Goal: Task Accomplishment & Management: Complete application form

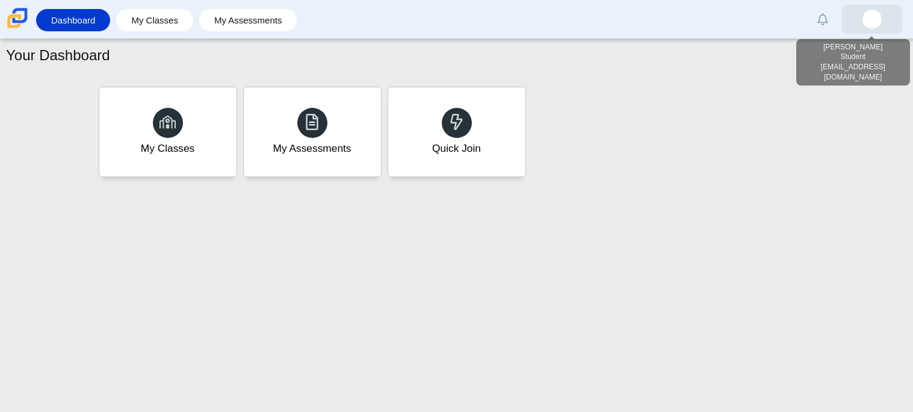
click at [894, 21] on link at bounding box center [872, 19] width 60 height 29
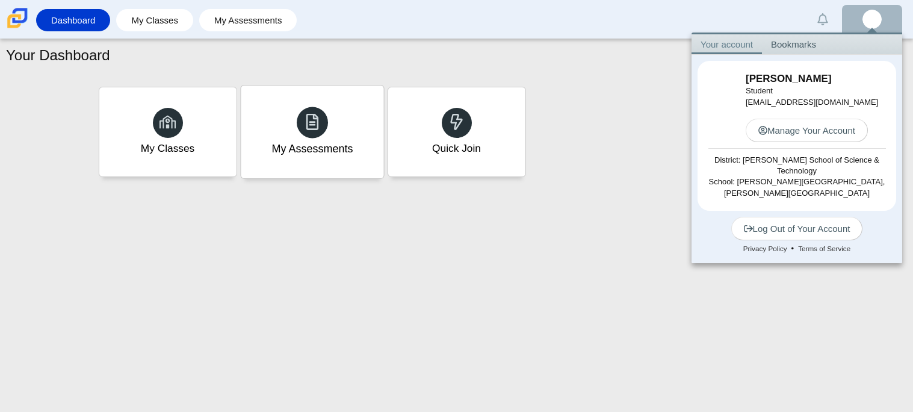
click at [272, 124] on div "My Assessments" at bounding box center [312, 131] width 143 height 93
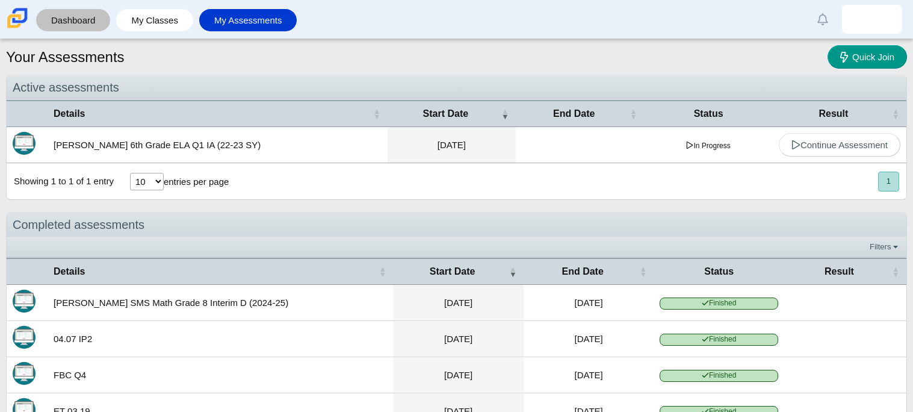
click at [69, 10] on link "Dashboard" at bounding box center [73, 20] width 62 height 22
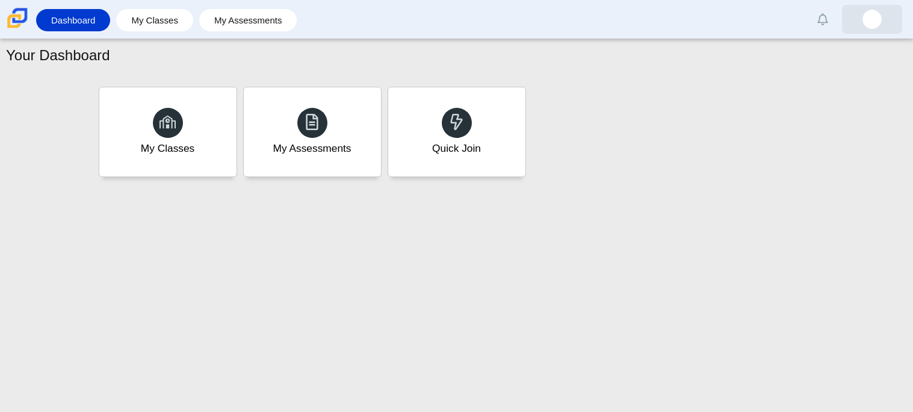
click at [870, 26] on img at bounding box center [872, 19] width 19 height 19
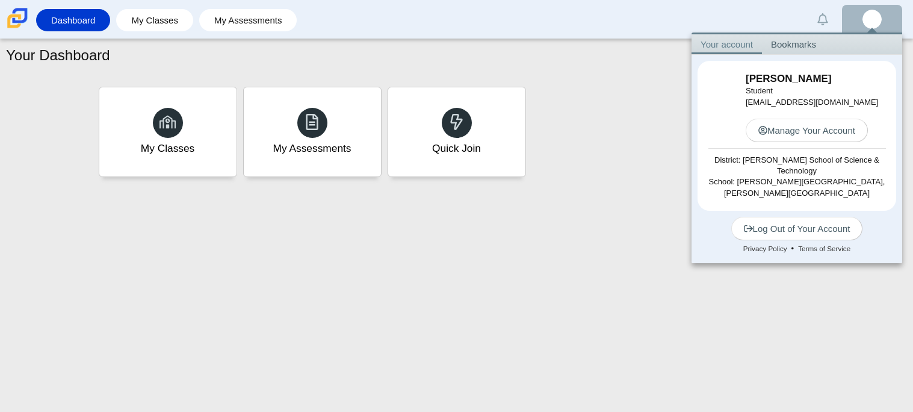
click at [644, 127] on div "My Classes My Assessments Quick Join" at bounding box center [457, 132] width 722 height 96
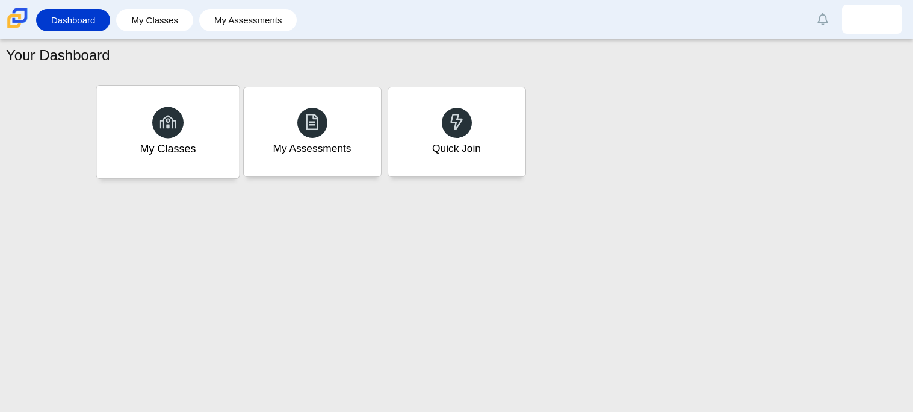
click at [156, 168] on div "My Classes" at bounding box center [167, 131] width 143 height 93
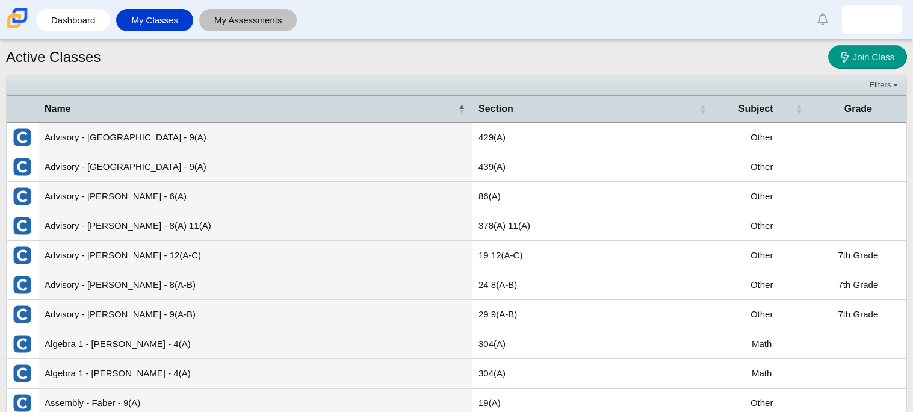
click at [244, 19] on link "My Assessments" at bounding box center [248, 20] width 86 height 22
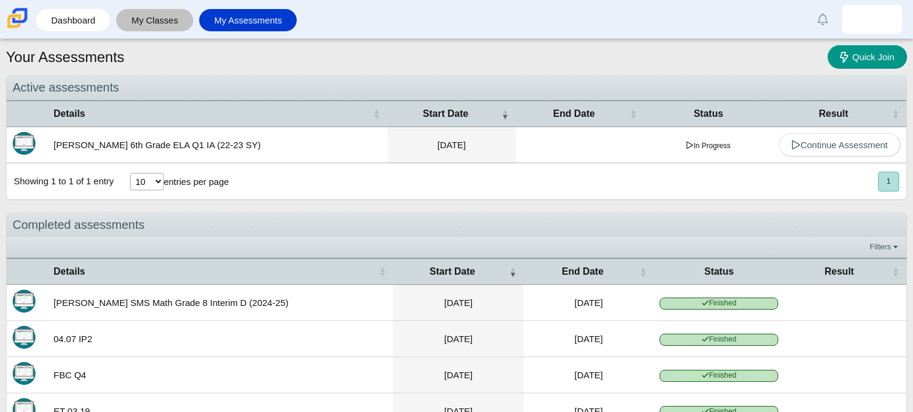
click at [189, 23] on div "My Classes" at bounding box center [154, 20] width 77 height 22
click at [168, 17] on link "My Classes" at bounding box center [154, 20] width 65 height 22
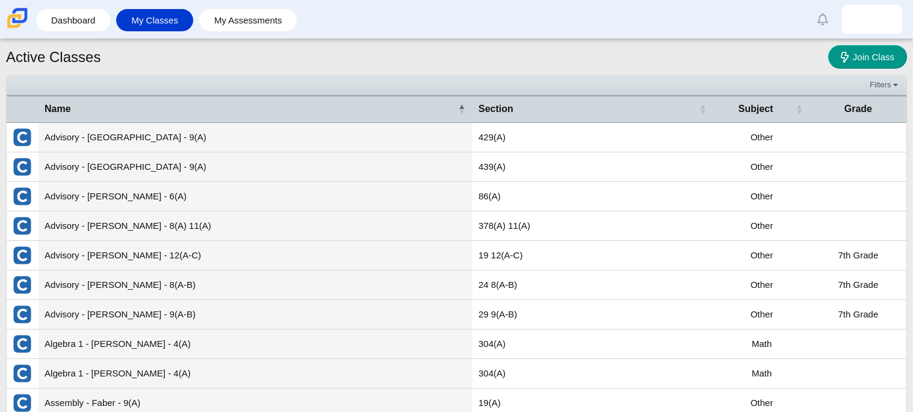
scroll to position [43, 0]
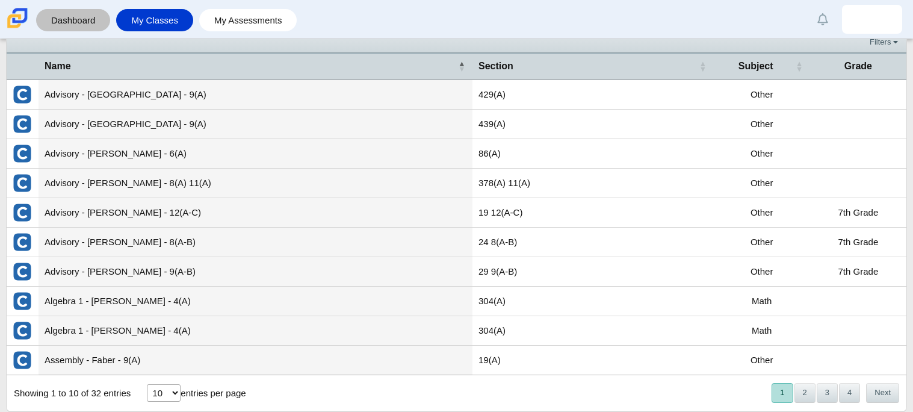
click at [79, 15] on link "Dashboard" at bounding box center [73, 20] width 62 height 22
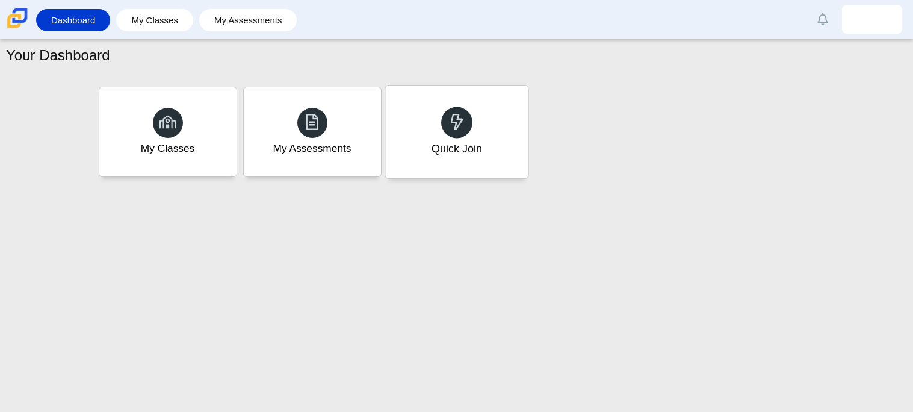
click at [441, 110] on div "Quick Join" at bounding box center [456, 131] width 143 height 93
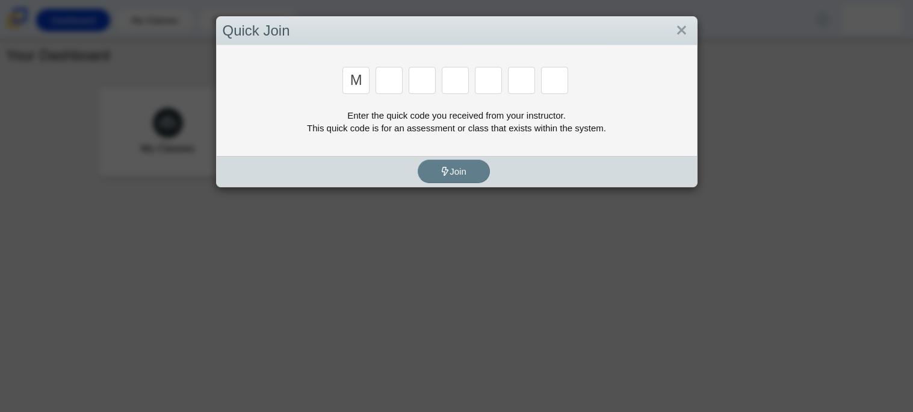
type input "m"
type input "z"
type input "e"
type input "3"
type input "e"
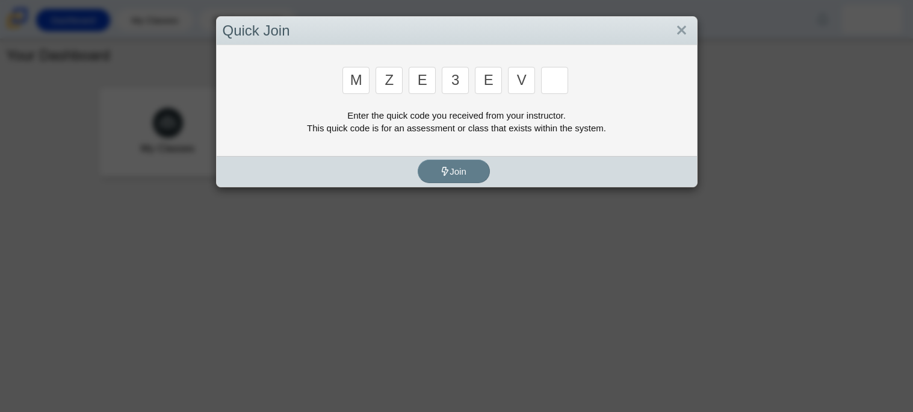
type input "v"
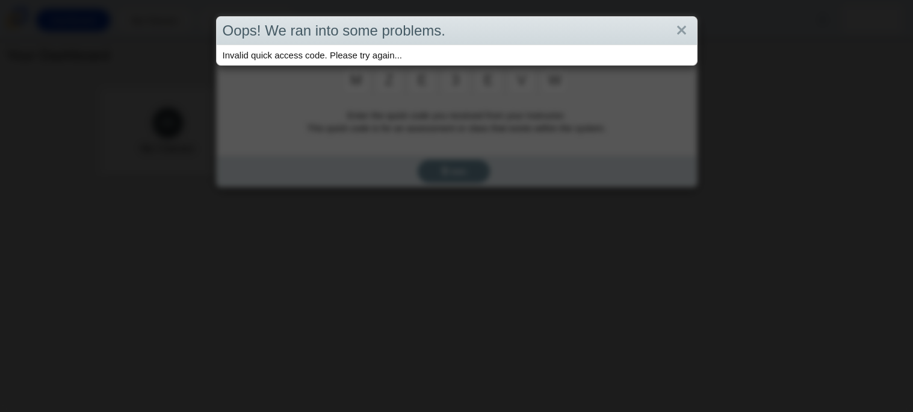
type input "w"
click at [691, 33] on div "Oops! We ran into some problems." at bounding box center [457, 31] width 480 height 28
click at [684, 36] on link "Close" at bounding box center [681, 30] width 19 height 20
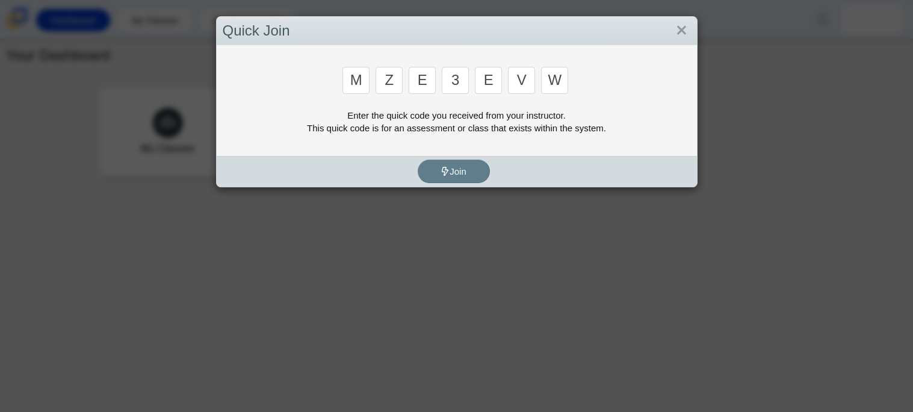
click at [544, 82] on input "w" at bounding box center [554, 80] width 27 height 27
click at [557, 84] on input "w" at bounding box center [554, 80] width 27 height 27
type input "b"
type input "m"
type input "3"
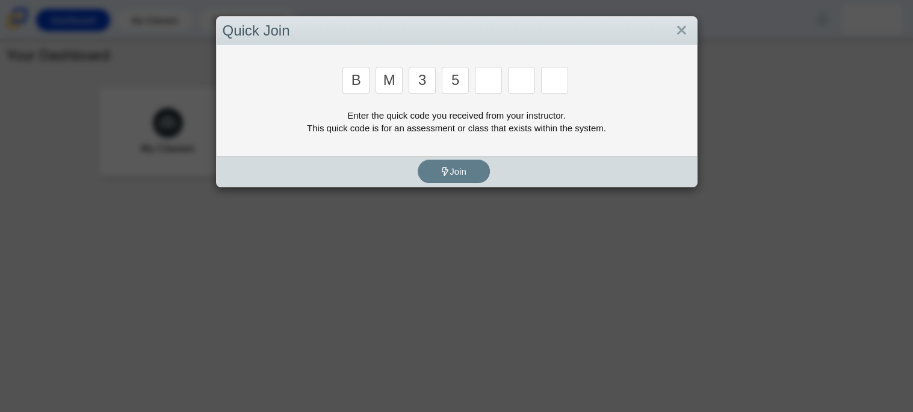
type input "5"
type input "3"
type input "g"
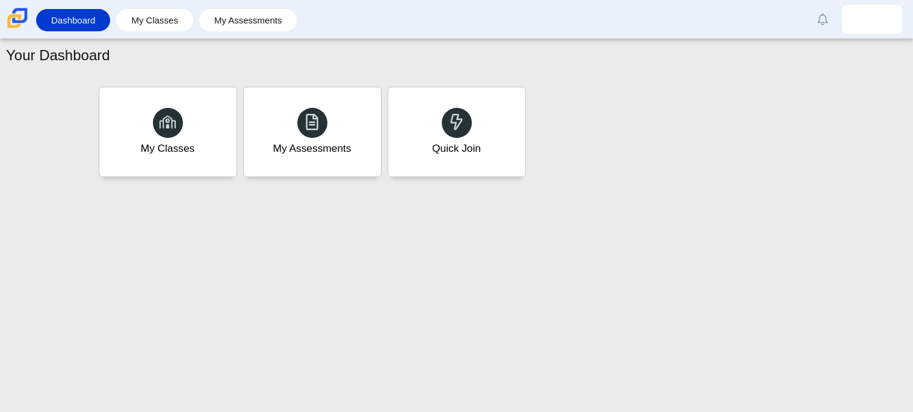
type input "b"
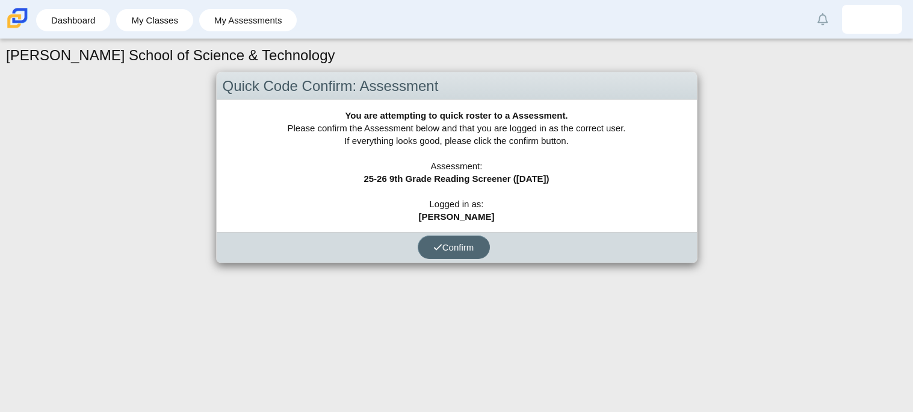
click at [465, 244] on span "Confirm" at bounding box center [453, 247] width 41 height 10
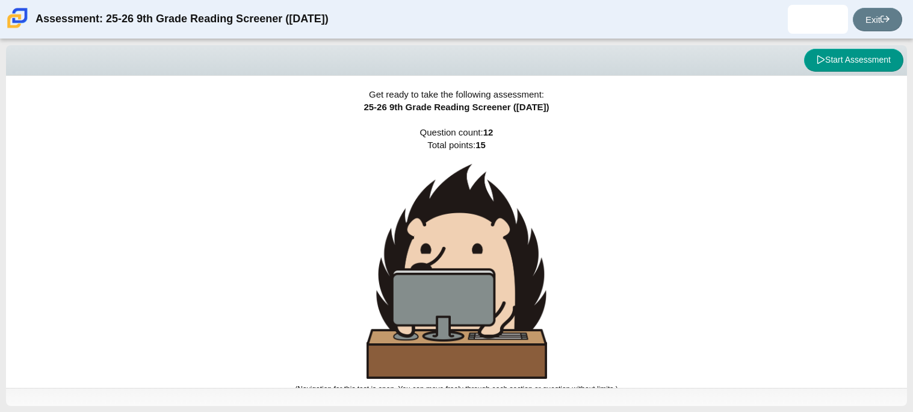
scroll to position [7, 0]
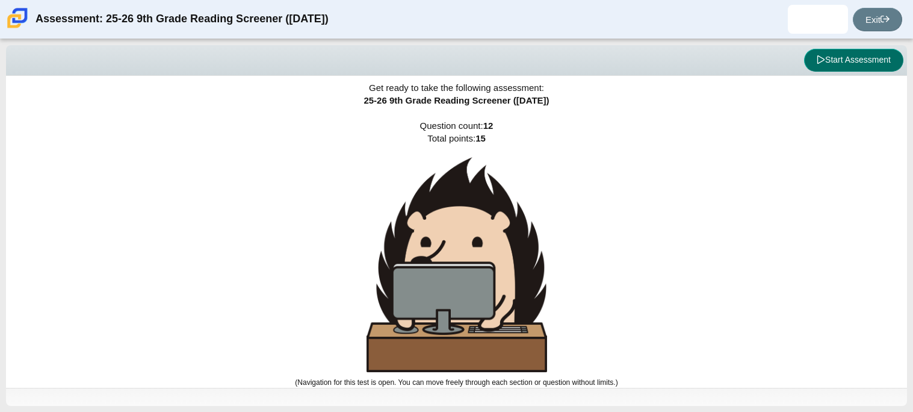
click at [881, 70] on button "Start Assessment" at bounding box center [853, 60] width 99 height 23
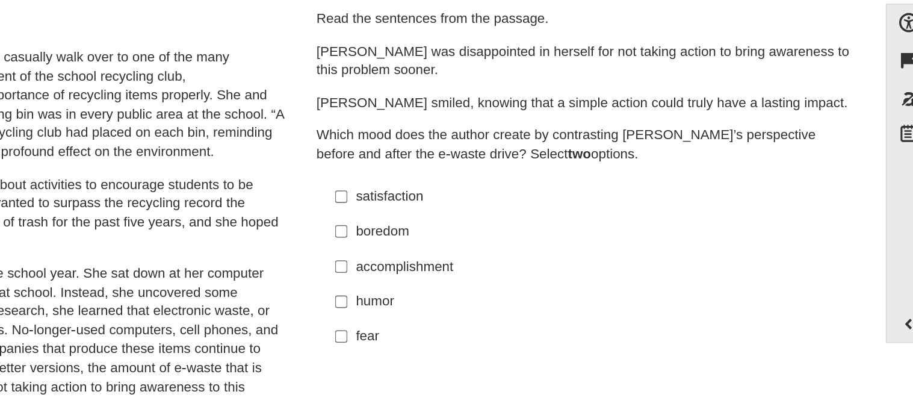
scroll to position [0, 0]
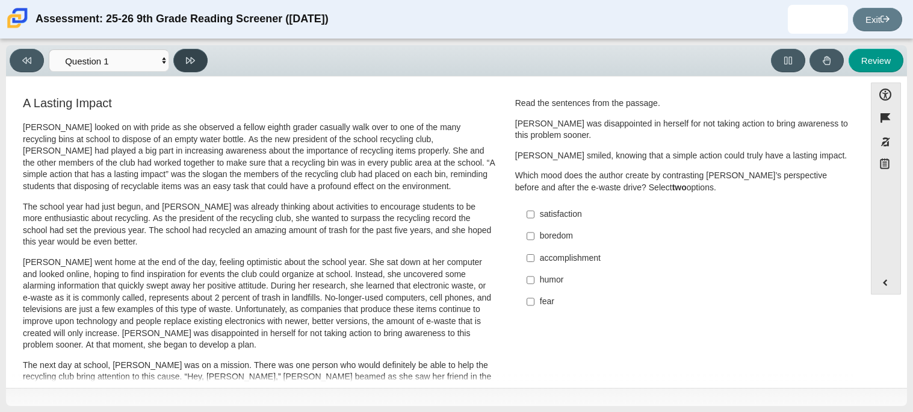
click at [197, 59] on button at bounding box center [190, 60] width 34 height 23
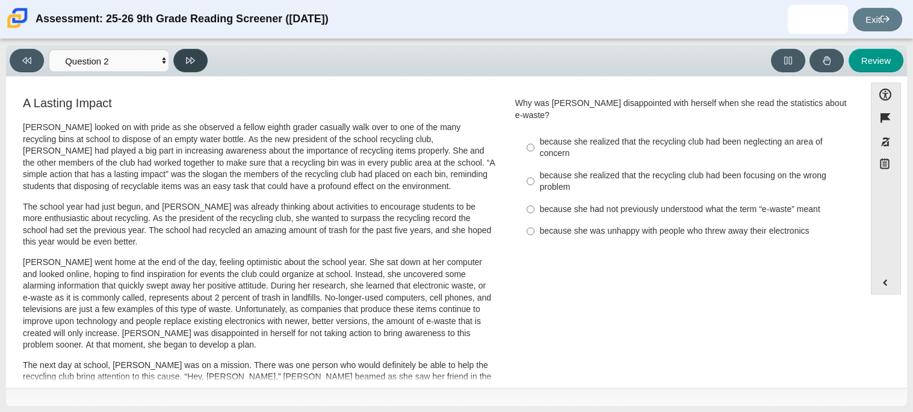
click at [197, 59] on button at bounding box center [190, 60] width 34 height 23
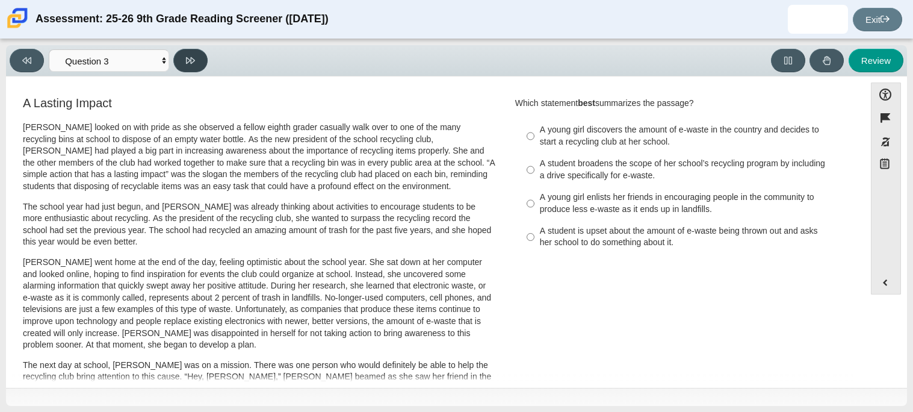
click at [187, 61] on icon at bounding box center [190, 60] width 9 height 9
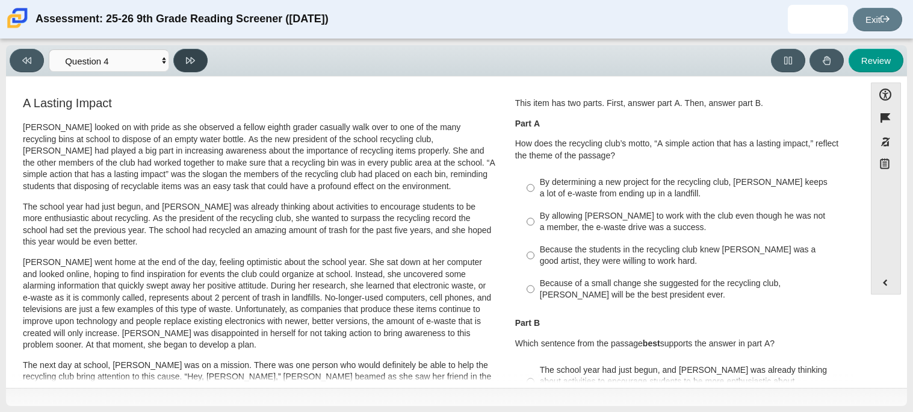
click at [187, 61] on icon at bounding box center [190, 60] width 9 height 9
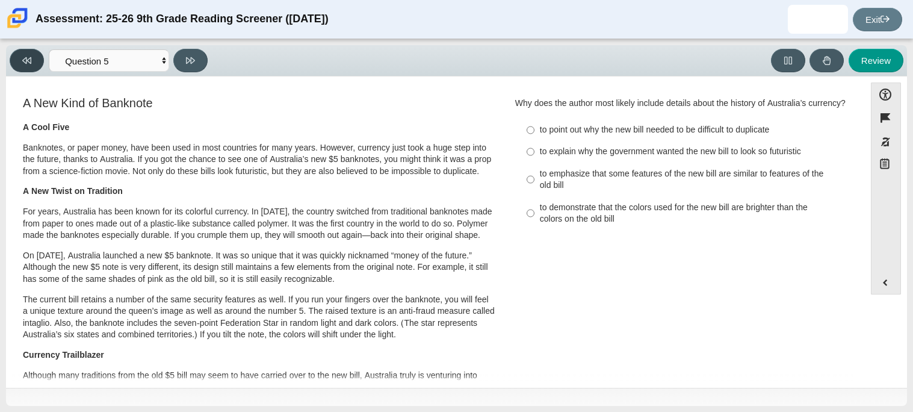
click at [16, 65] on button at bounding box center [27, 60] width 34 height 23
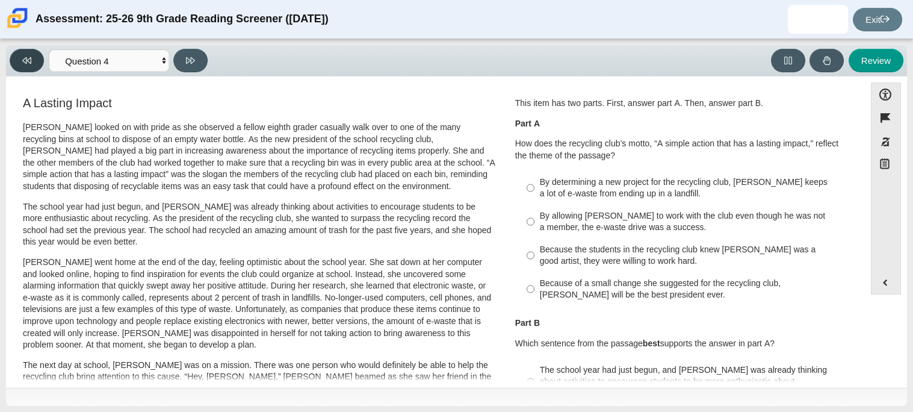
click at [16, 65] on button at bounding box center [27, 60] width 34 height 23
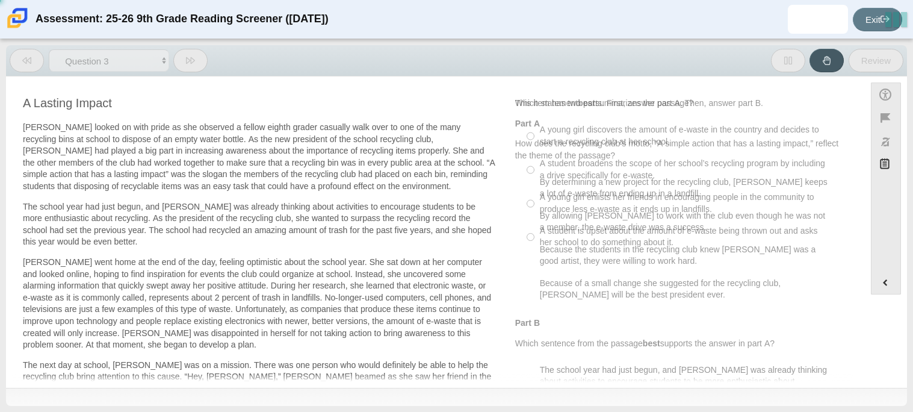
click at [16, 65] on button at bounding box center [27, 60] width 34 height 23
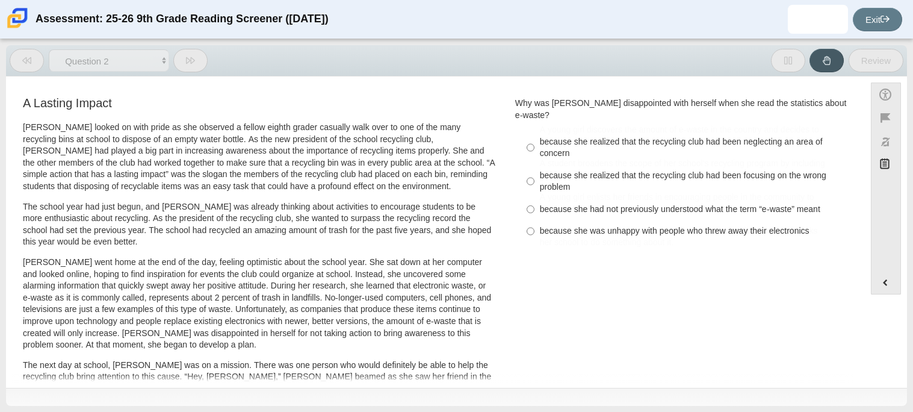
click at [16, 65] on button at bounding box center [27, 60] width 34 height 23
select select "ccc5b315-3c7c-471c-bf90-f22c8299c798"
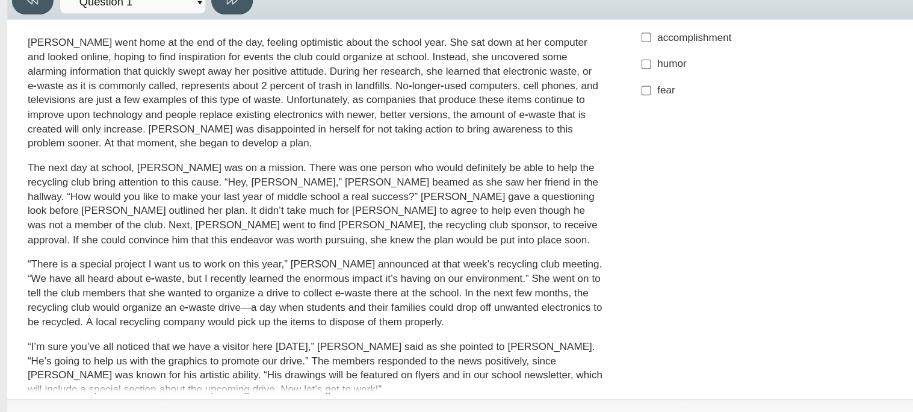
scroll to position [168, 0]
click at [105, 148] on p "[PERSON_NAME] went home at the end of the day, feeling optimistic about the sch…" at bounding box center [259, 135] width 473 height 95
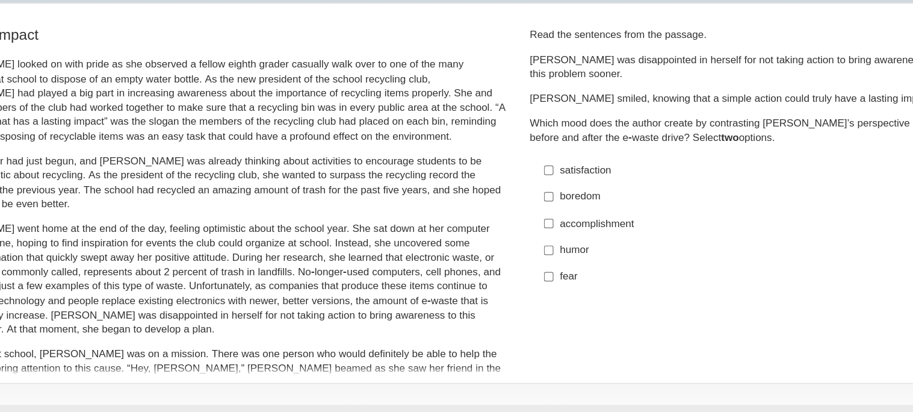
scroll to position [0, 0]
click at [527, 258] on input "accomplishment accomplishment" at bounding box center [531, 257] width 8 height 22
checkbox input "true"
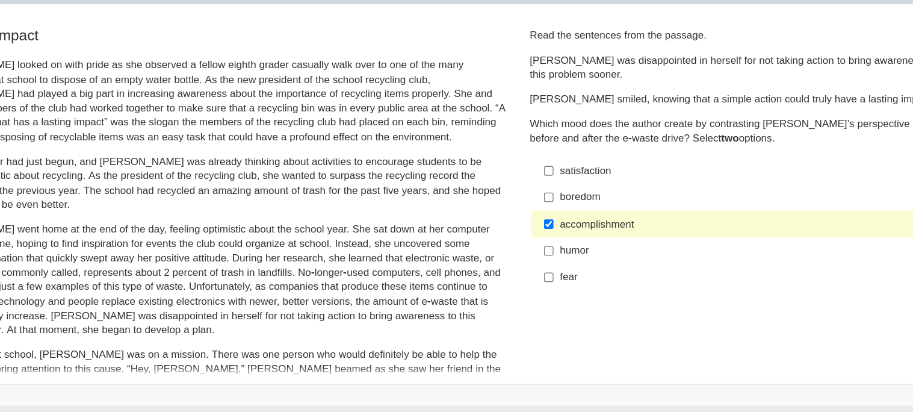
click at [540, 207] on div "satisfaction" at bounding box center [692, 213] width 304 height 12
click at [535, 207] on input "satisfaction satisfaction" at bounding box center [531, 213] width 8 height 22
checkbox input "true"
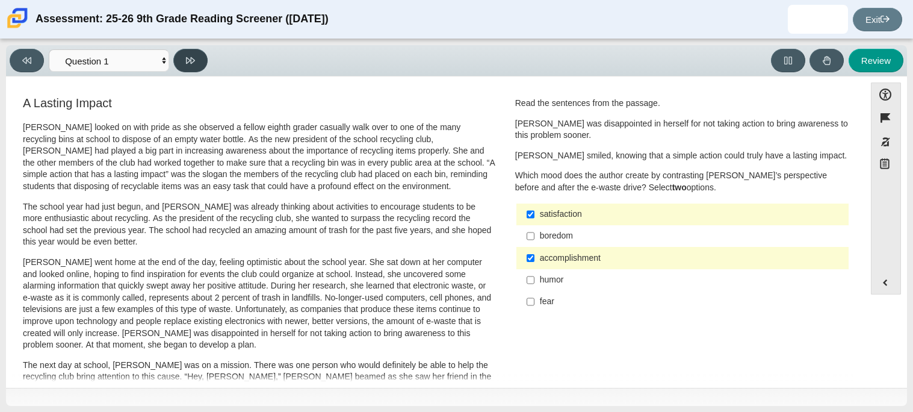
click at [184, 67] on button at bounding box center [190, 60] width 34 height 23
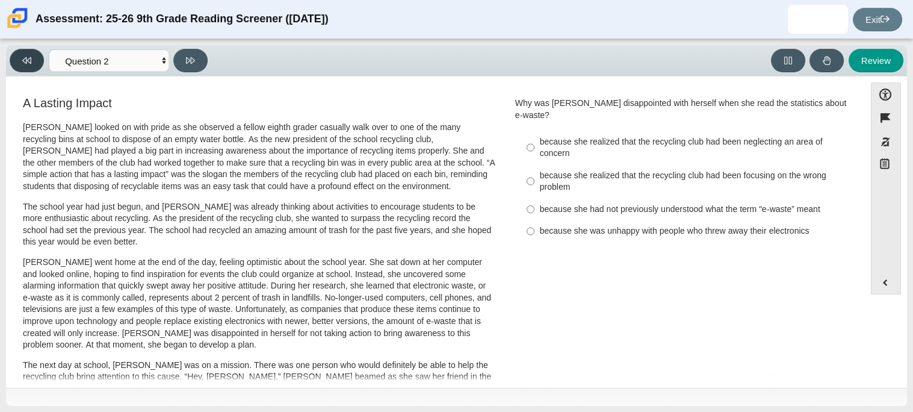
click at [35, 66] on button at bounding box center [27, 60] width 34 height 23
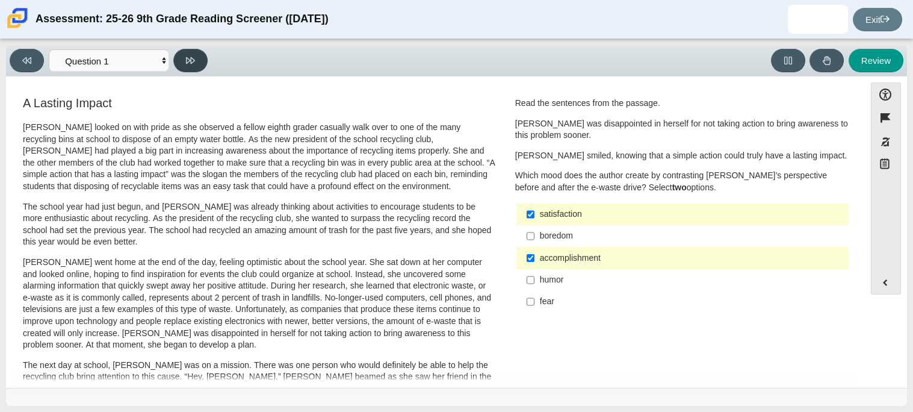
click at [205, 66] on button at bounding box center [190, 60] width 34 height 23
select select "0ff64528-ffd7-428d-b192-babfaadd44e8"
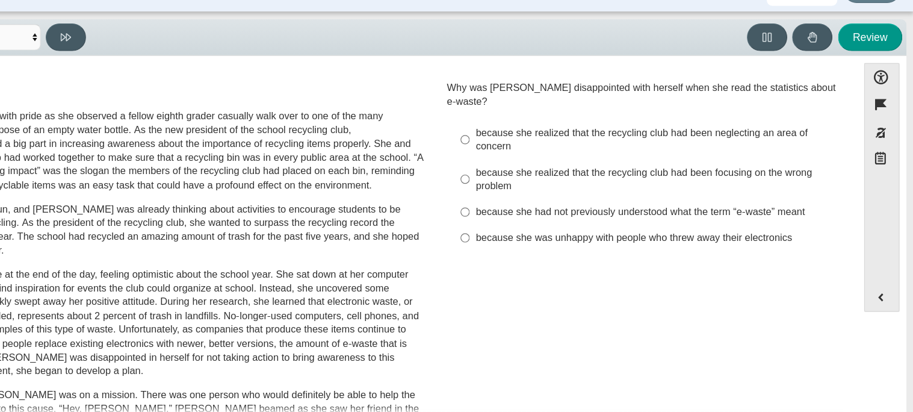
click at [742, 141] on div "because she realized that the recycling club had been neglecting an area of con…" at bounding box center [692, 147] width 304 height 23
click at [535, 141] on input "because she realized that the recycling club had been neglecting an area of con…" at bounding box center [531, 148] width 8 height 34
radio input "true"
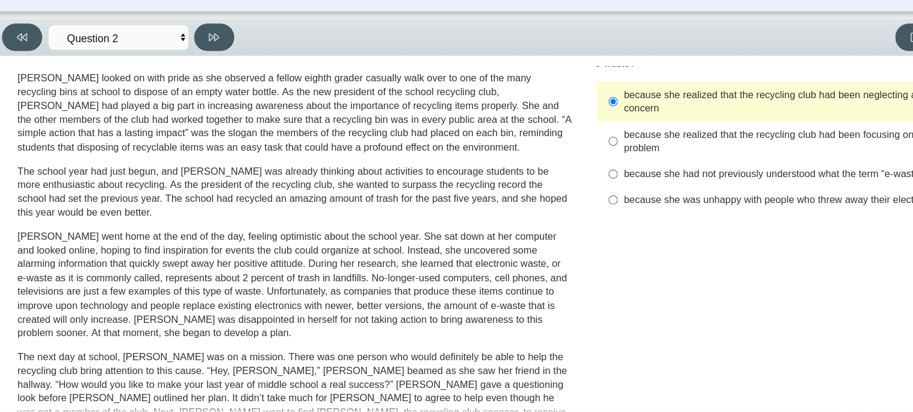
scroll to position [33, 0]
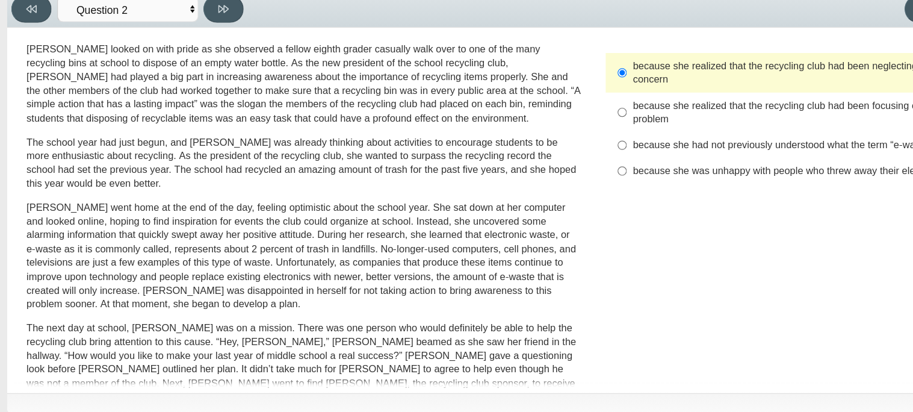
click at [529, 271] on div "A Lasting Impact [PERSON_NAME] looked on with pride as she observed a fellow ei…" at bounding box center [435, 401] width 847 height 678
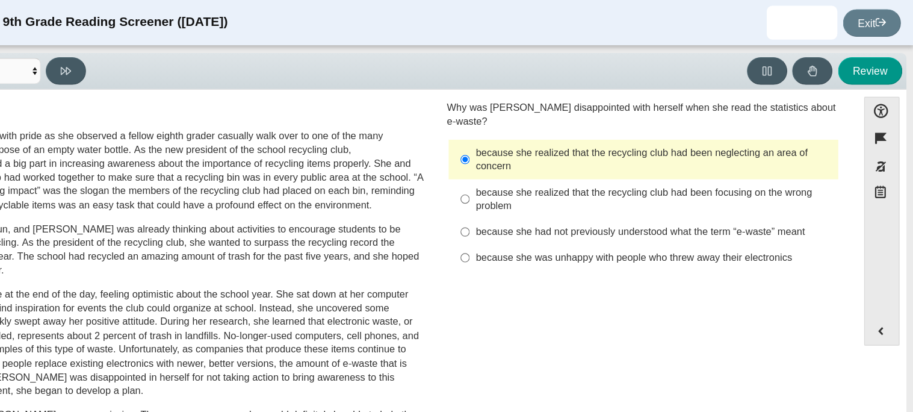
scroll to position [0, 0]
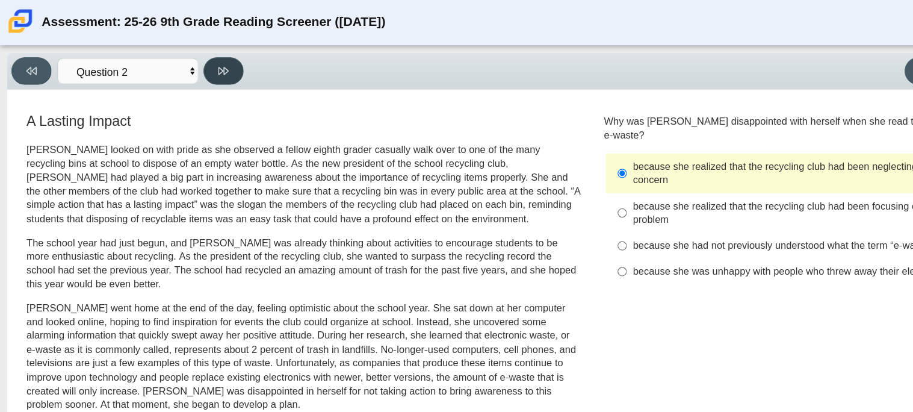
click at [179, 61] on button at bounding box center [190, 60] width 34 height 23
select select "7ce3d843-6974-4858-901c-1ff39630e843"
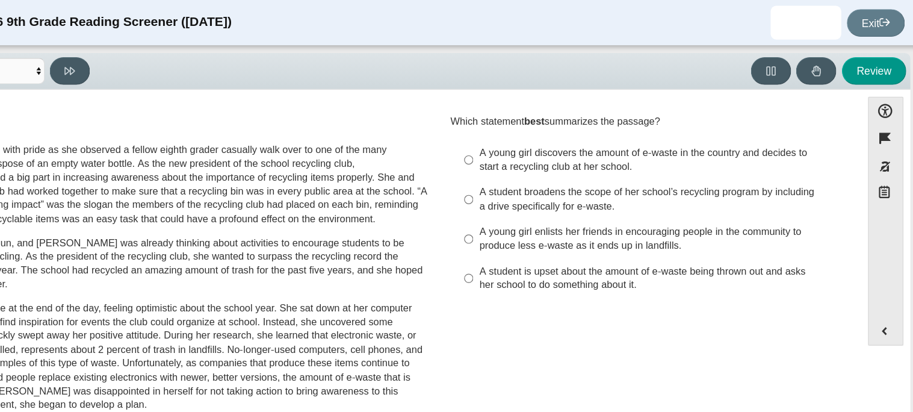
click at [679, 172] on div "A student broadens the scope of her school’s recycling program by including a d…" at bounding box center [692, 169] width 304 height 23
click at [535, 172] on input "A student broadens the scope of her school’s recycling program by including a d…" at bounding box center [531, 170] width 8 height 34
radio input "true"
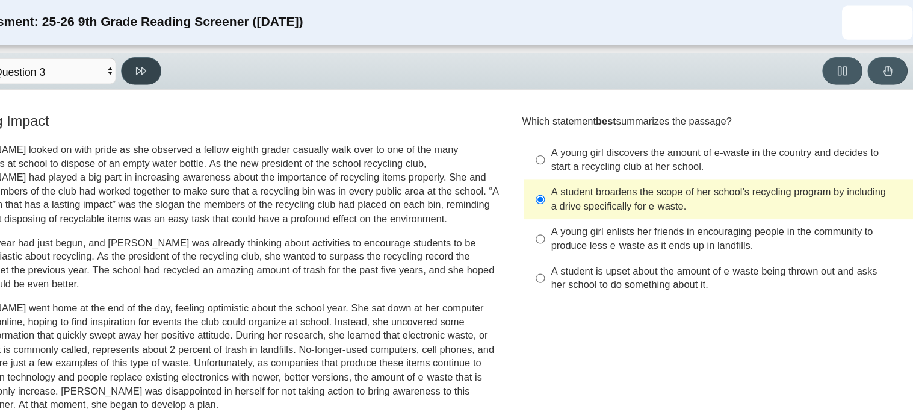
click at [192, 56] on icon at bounding box center [190, 60] width 9 height 9
select select "ca9ea0f1-49c5-4bd1-83b0-472c18652b42"
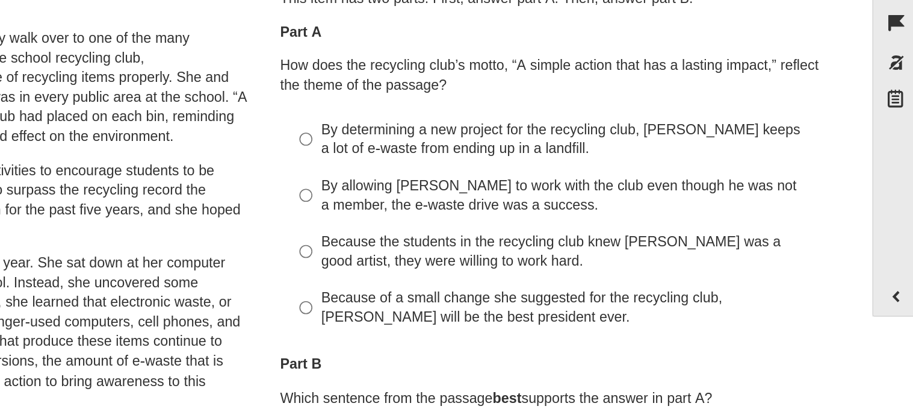
click at [742, 188] on div "By determining a new project for the recycling club, [PERSON_NAME] keeps a lot …" at bounding box center [692, 187] width 304 height 23
click at [535, 188] on input "By determining a new project for the recycling club, [PERSON_NAME] keeps a lot …" at bounding box center [531, 188] width 8 height 34
radio input "true"
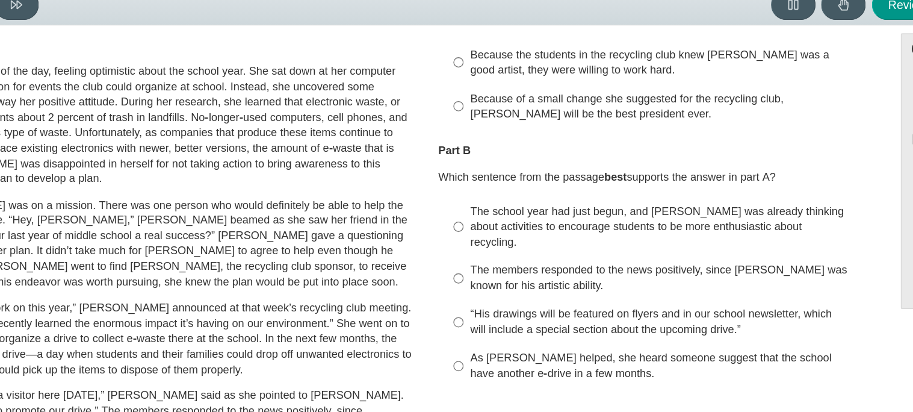
scroll to position [149, 0]
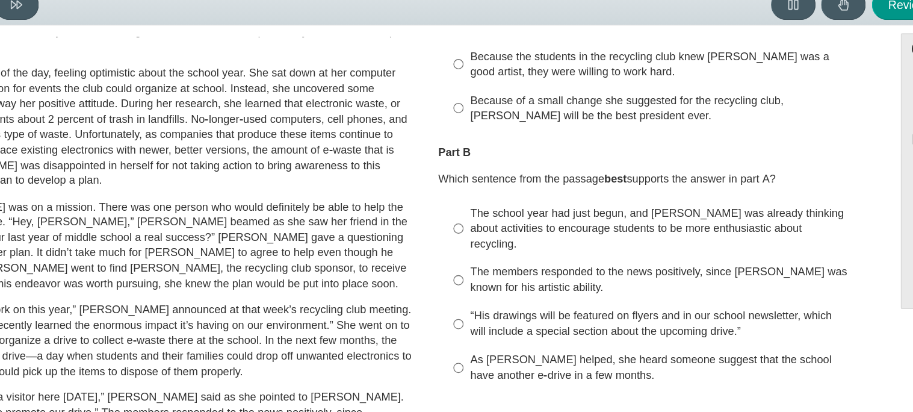
click at [753, 235] on div "The school year had just begun, and [PERSON_NAME] was already thinking about ac…" at bounding box center [692, 233] width 304 height 36
click at [535, 235] on input "The school year had just begun, and [PERSON_NAME] was already thinking about ac…" at bounding box center [531, 233] width 8 height 46
radio input "true"
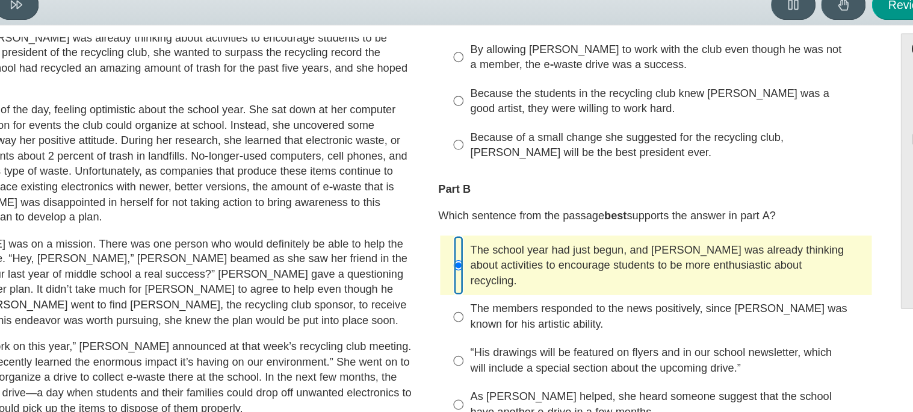
scroll to position [0, 0]
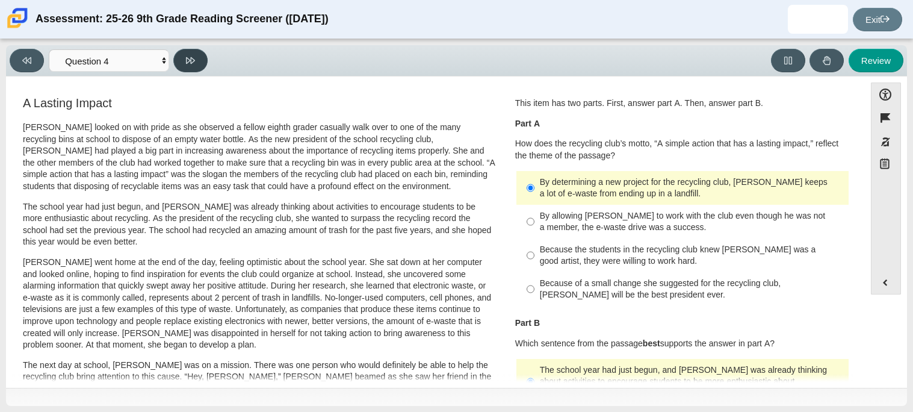
click at [199, 55] on button at bounding box center [190, 60] width 34 height 23
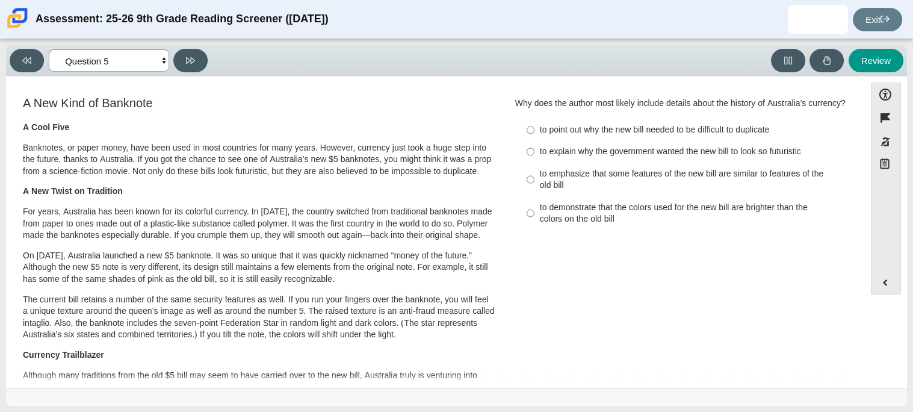
click at [97, 63] on select "Questions Question 1 Question 2 Question 3 Question 4 Question 5 Question 6 Que…" at bounding box center [109, 60] width 120 height 22
click at [209, 175] on p "Banknotes, or paper money, have been used in most countries for many years. How…" at bounding box center [259, 160] width 473 height 36
click at [182, 54] on button at bounding box center [190, 60] width 34 height 23
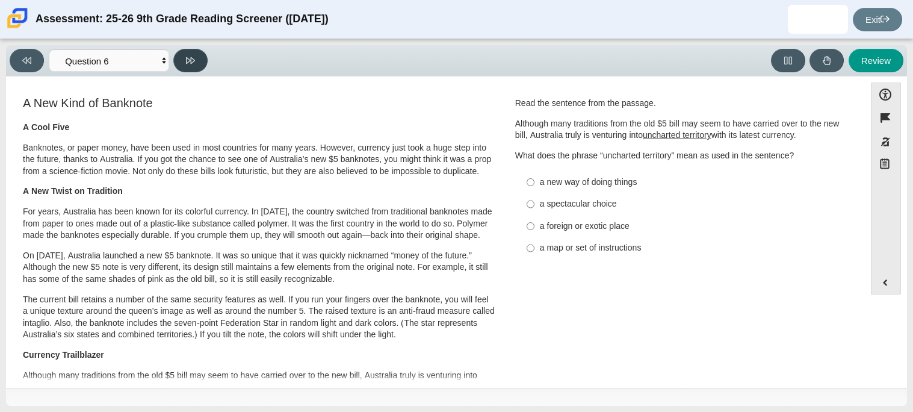
click at [182, 54] on button at bounding box center [190, 60] width 34 height 23
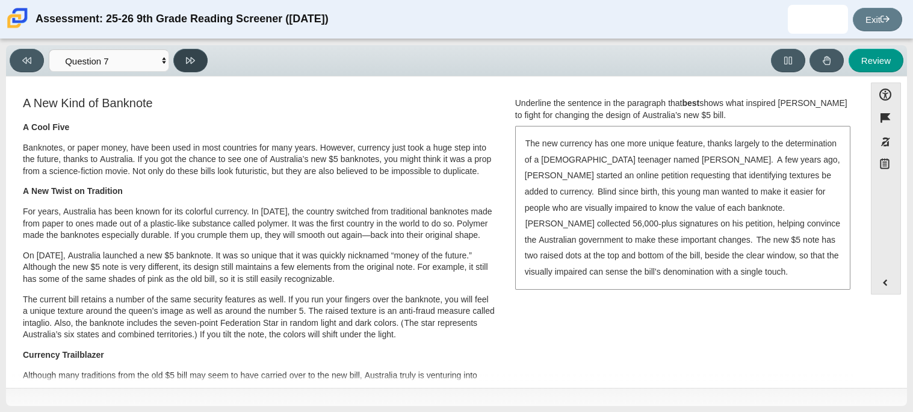
click at [182, 54] on button at bounding box center [190, 60] width 34 height 23
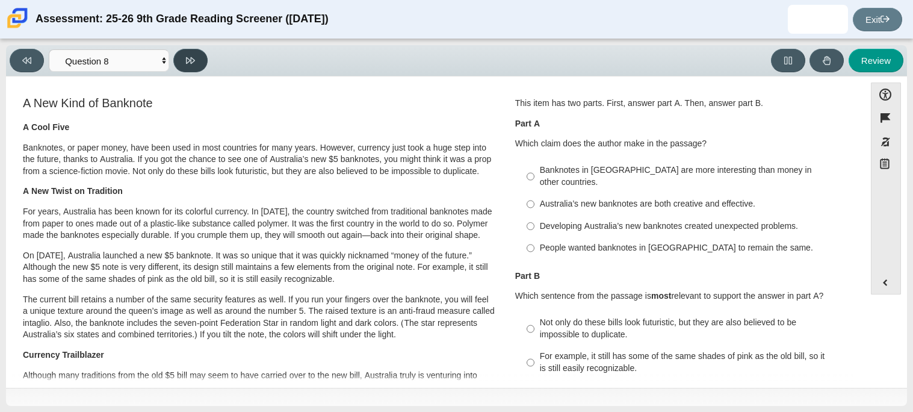
click at [182, 54] on button at bounding box center [190, 60] width 34 height 23
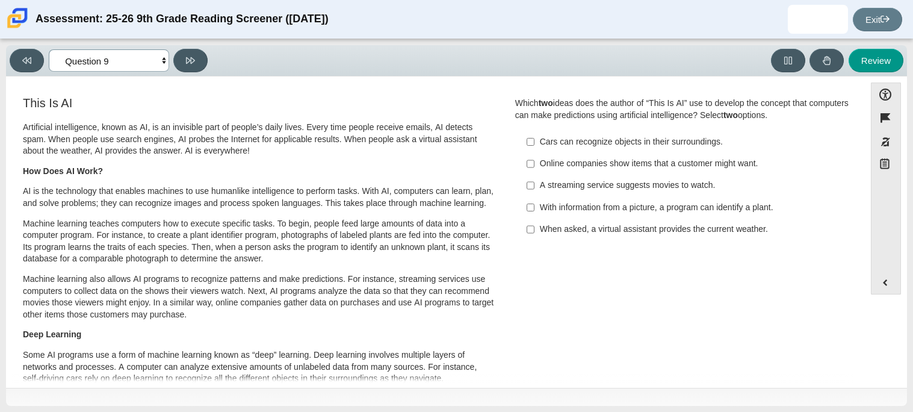
click at [92, 60] on select "Questions Question 1 Question 2 Question 3 Question 4 Question 5 Question 6 Que…" at bounding box center [109, 60] width 120 height 22
click at [49, 49] on select "Questions Question 1 Question 2 Question 3 Question 4 Question 5 Question 6 Que…" at bounding box center [109, 60] width 120 height 22
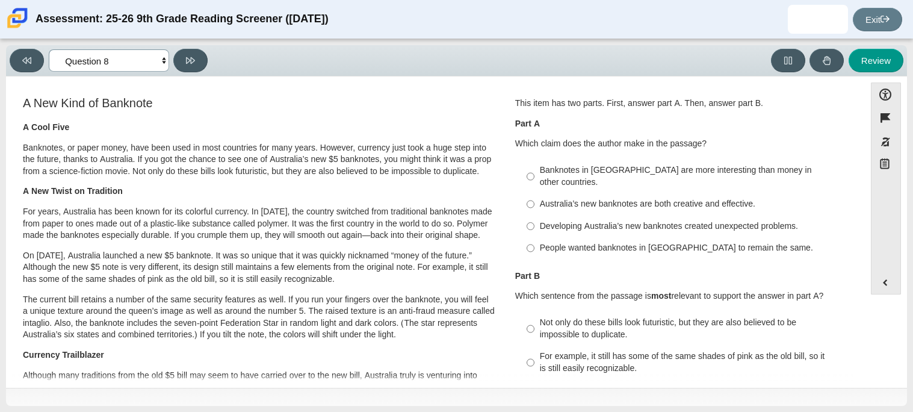
click at [120, 55] on select "Questions Question 1 Question 2 Question 3 Question 4 Question 5 Question 6 Que…" at bounding box center [109, 60] width 120 height 22
select select "e41f1a79-e29f-4095-8030-a53364015bed"
click at [49, 49] on select "Questions Question 1 Question 2 Question 3 Question 4 Question 5 Question 6 Que…" at bounding box center [109, 60] width 120 height 22
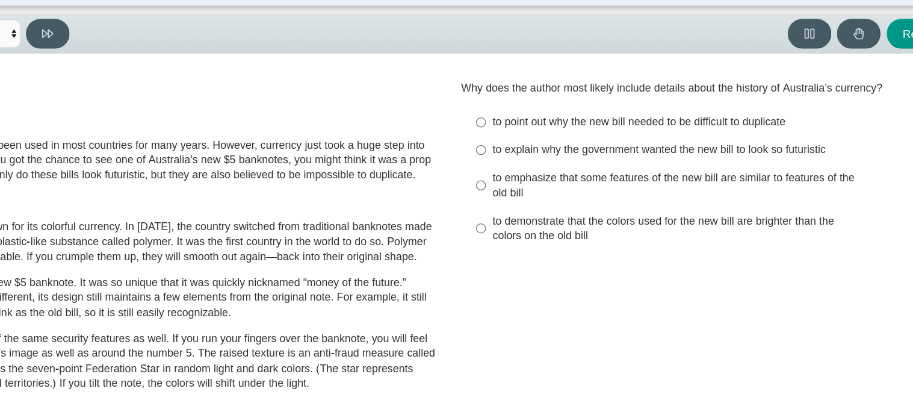
click at [711, 157] on div "to explain why the government wanted the new bill to look so futuristic" at bounding box center [692, 152] width 304 height 12
click at [535, 157] on input "to explain why the government wanted the new bill to look so futuristic to expl…" at bounding box center [531, 152] width 8 height 22
radio input "true"
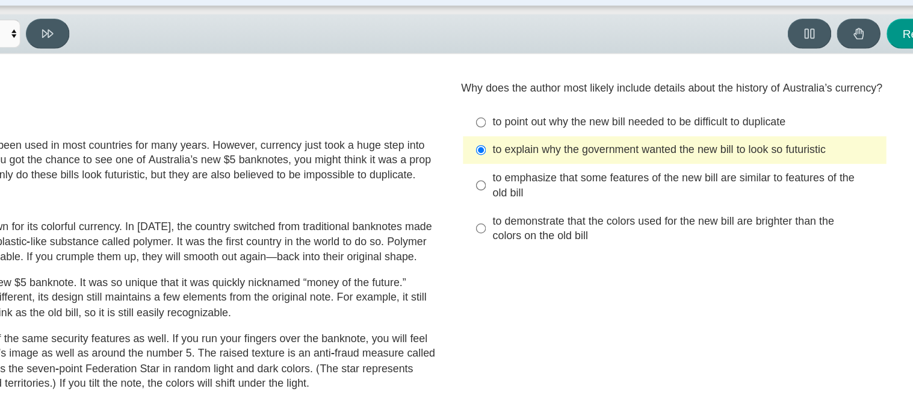
click at [716, 134] on div "to point out why the new bill needed to be difficult to duplicate" at bounding box center [692, 130] width 304 height 12
click at [535, 134] on input "to point out why the new bill needed to be difficult to duplicate to point out …" at bounding box center [531, 130] width 8 height 22
radio input "true"
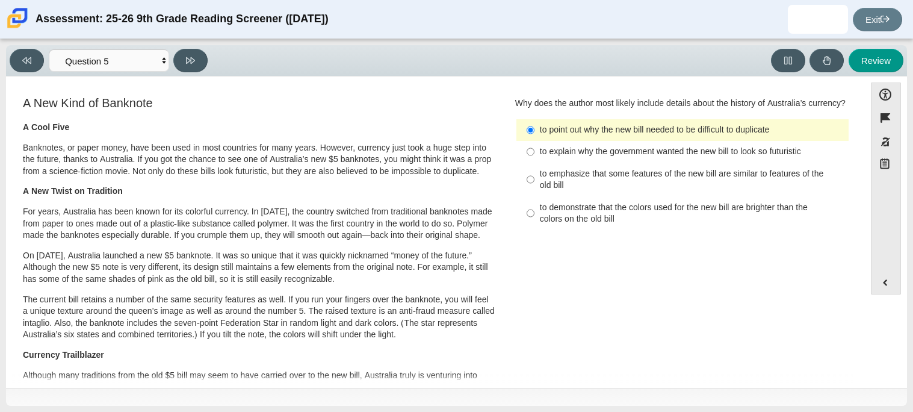
click at [766, 98] on div "Why does the author most likely include details about the history of Australia’…" at bounding box center [682, 104] width 335 height 12
drag, startPoint x: 765, startPoint y: 99, endPoint x: 834, endPoint y: 101, distance: 69.2
click at [834, 101] on div "Why does the author most likely include details about the history of Australia’…" at bounding box center [682, 104] width 335 height 12
copy div "Australia’s currency"
click at [393, 190] on p "A New Twist on Tradition" at bounding box center [259, 191] width 473 height 12
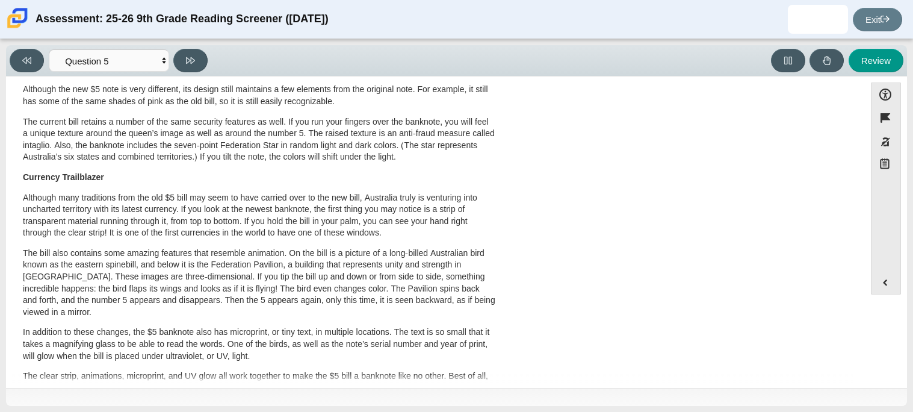
scroll to position [179, 0]
click at [385, 178] on p "Currency Trailblazer" at bounding box center [259, 176] width 473 height 12
click at [394, 190] on p "Although many traditions from the old $5 bill may seem to have carried over to …" at bounding box center [259, 213] width 473 height 47
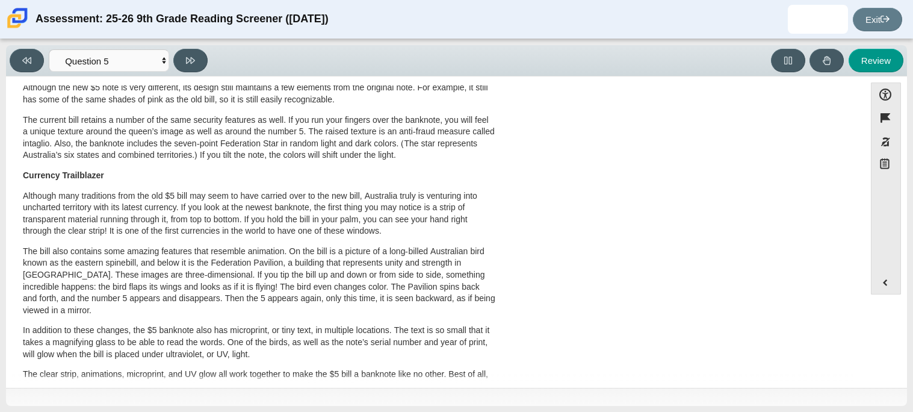
click at [375, 163] on div "A Cool Five Banknotes, or paper money, have been used in most countries for man…" at bounding box center [259, 270] width 473 height 657
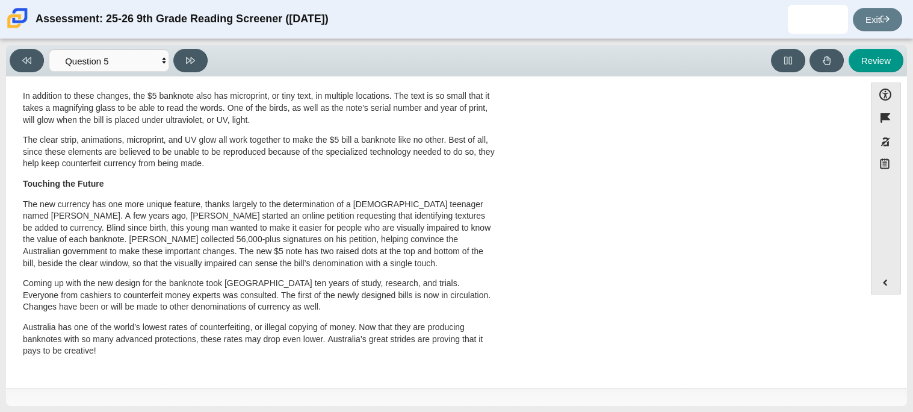
scroll to position [0, 0]
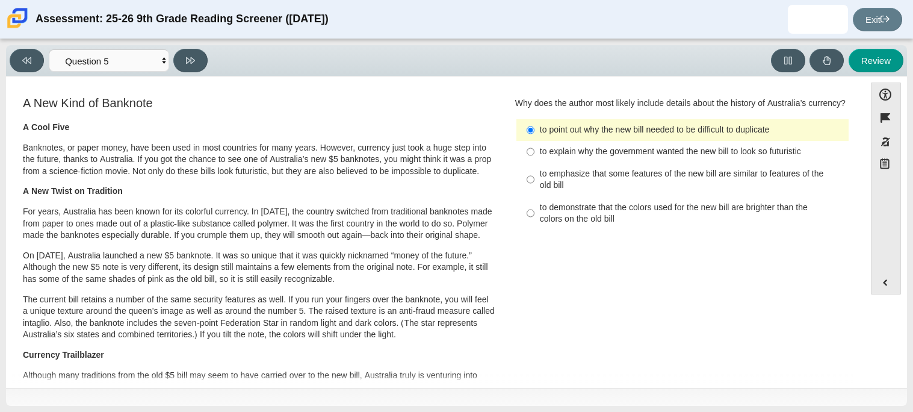
click at [666, 49] on div "Review" at bounding box center [559, 60] width 692 height 23
click at [466, 102] on h3 "A New Kind of Banknote" at bounding box center [259, 102] width 473 height 13
click at [197, 59] on button at bounding box center [190, 60] width 34 height 23
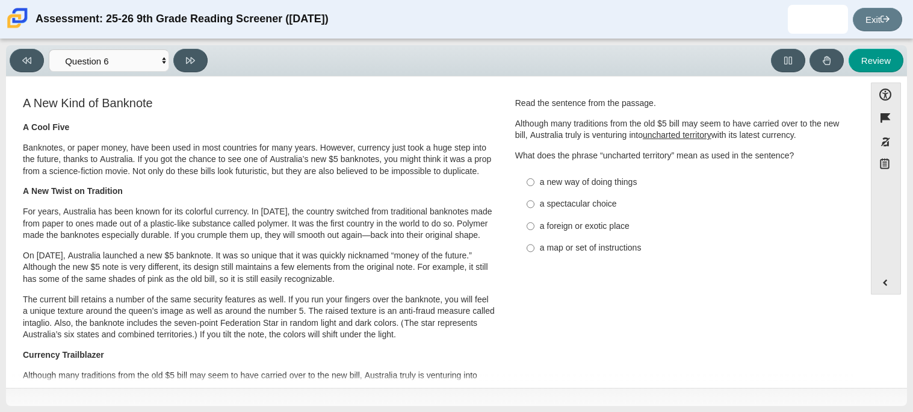
scroll to position [10, 0]
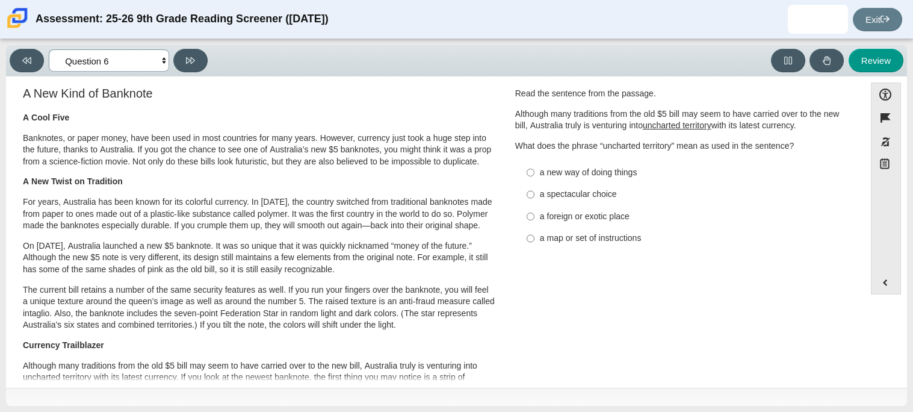
click at [108, 52] on select "Questions Question 1 Question 2 Question 3 Question 4 Question 5 Question 6 Que…" at bounding box center [109, 60] width 120 height 22
click at [49, 49] on select "Questions Question 1 Question 2 Question 3 Question 4 Question 5 Question 6 Que…" at bounding box center [109, 60] width 120 height 22
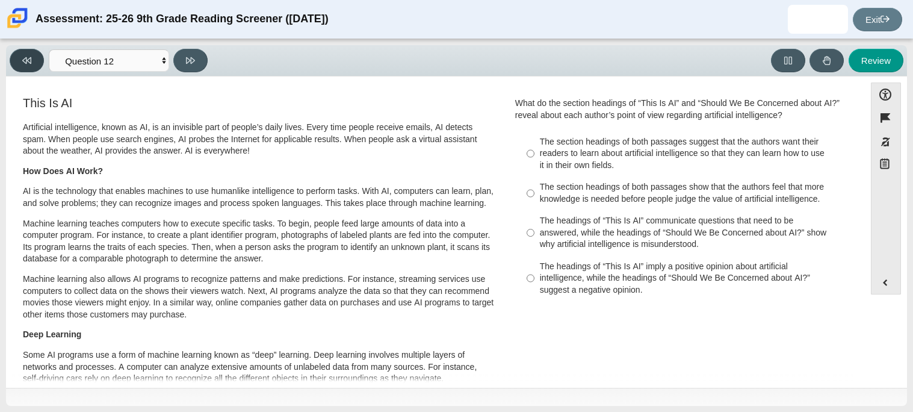
click at [43, 61] on button at bounding box center [27, 60] width 34 height 23
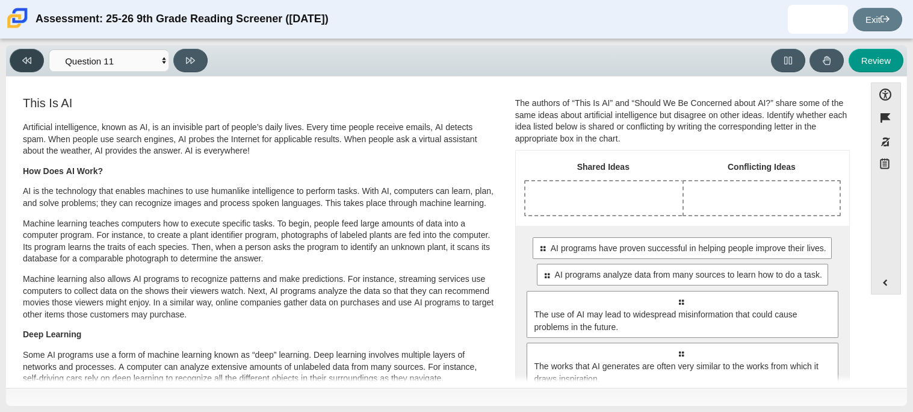
click at [43, 61] on button at bounding box center [27, 60] width 34 height 23
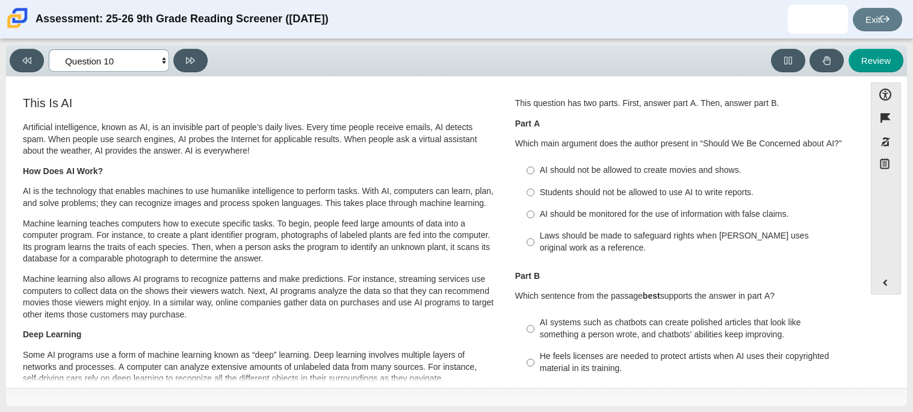
click at [76, 70] on select "Questions Question 1 Question 2 Question 3 Question 4 Question 5 Question 6 Que…" at bounding box center [109, 60] width 120 height 22
click at [84, 65] on select "Questions Question 1 Question 2 Question 3 Question 4 Question 5 Question 6 Que…" at bounding box center [109, 60] width 120 height 22
click at [49, 49] on select "Questions Question 1 Question 2 Question 3 Question 4 Question 5 Question 6 Que…" at bounding box center [109, 60] width 120 height 22
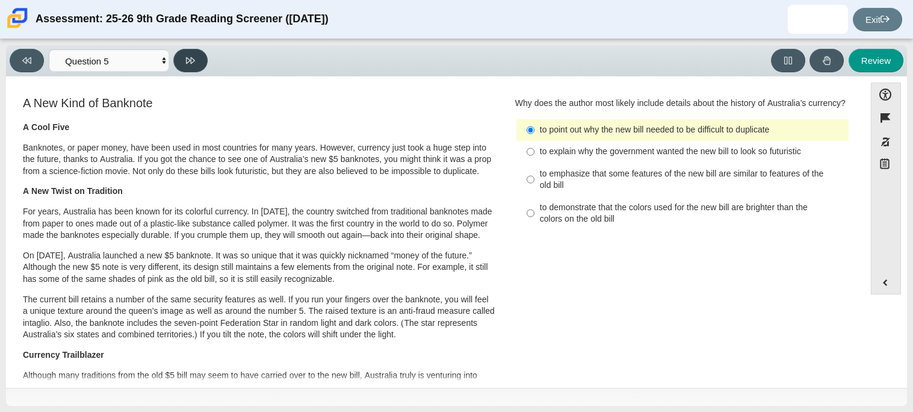
click at [194, 52] on button at bounding box center [190, 60] width 34 height 23
select select "69146e31-7b3d-4a3e-9ce6-f30c24342ae0"
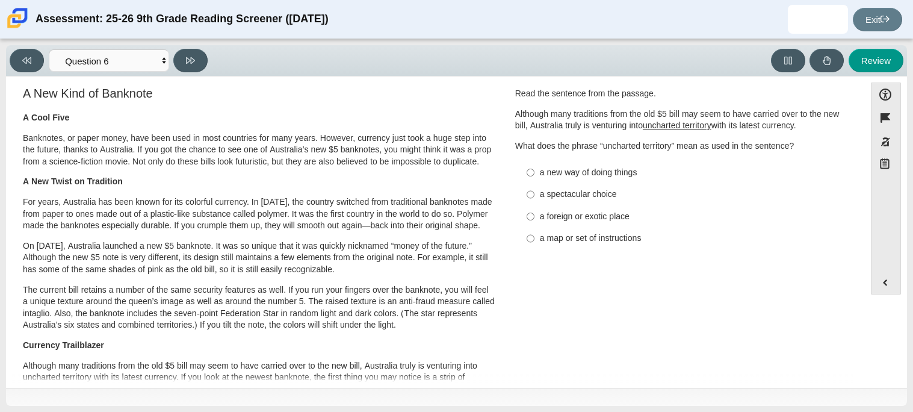
click at [625, 172] on div "a new way of doing things" at bounding box center [692, 173] width 304 height 12
click at [535, 172] on input "a new way of doing things a new way of doing things" at bounding box center [531, 172] width 8 height 22
radio input "true"
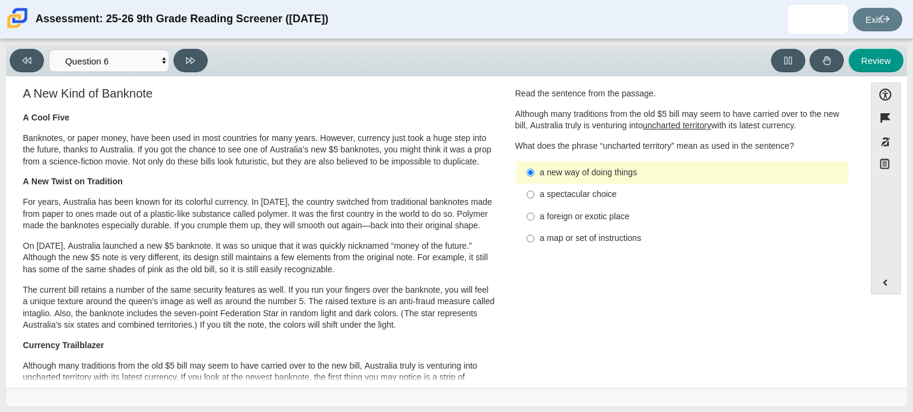
click at [665, 100] on div "Read the sentence from the passage. Although many traditions from the old $5 bi…" at bounding box center [682, 120] width 335 height 64
click at [695, 74] on div "Viewing Question 6 of 12 in Pacing Mode Questions Question 1 Question 2 Questio…" at bounding box center [456, 60] width 901 height 31
click at [178, 59] on button at bounding box center [190, 60] width 34 height 23
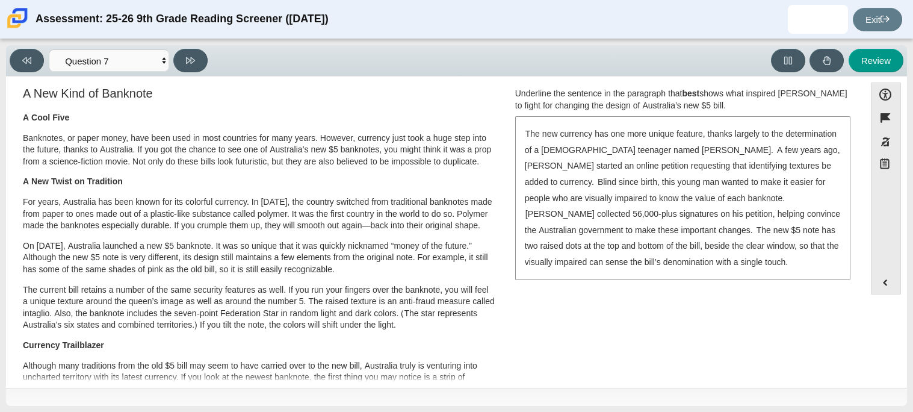
click at [554, 32] on div "Assessment: 25-26 9th Grade Reading Screener ([DATE]) Exit" at bounding box center [456, 19] width 913 height 39
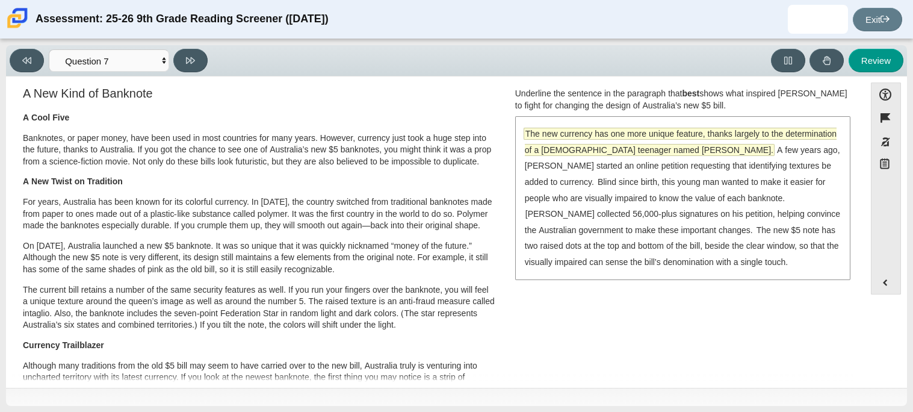
click at [732, 132] on span "The new currency has one more unique feature, thanks largely to the determinati…" at bounding box center [681, 141] width 312 height 27
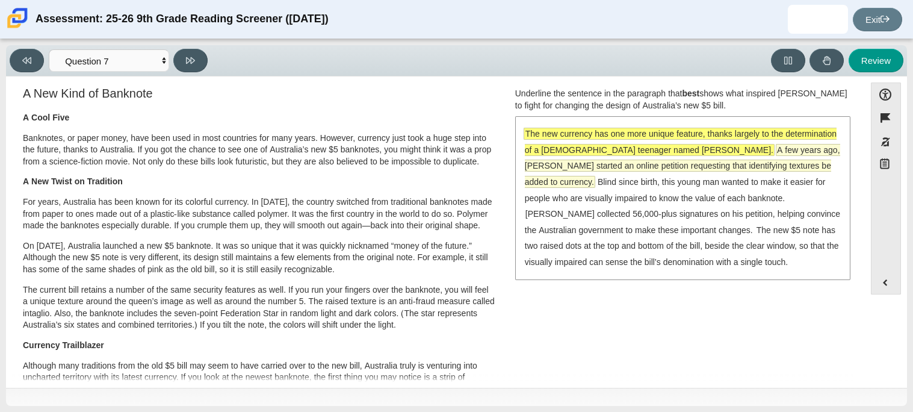
click at [721, 152] on span "A few years ago, [PERSON_NAME] started an online petition requesting that ident…" at bounding box center [682, 165] width 315 height 43
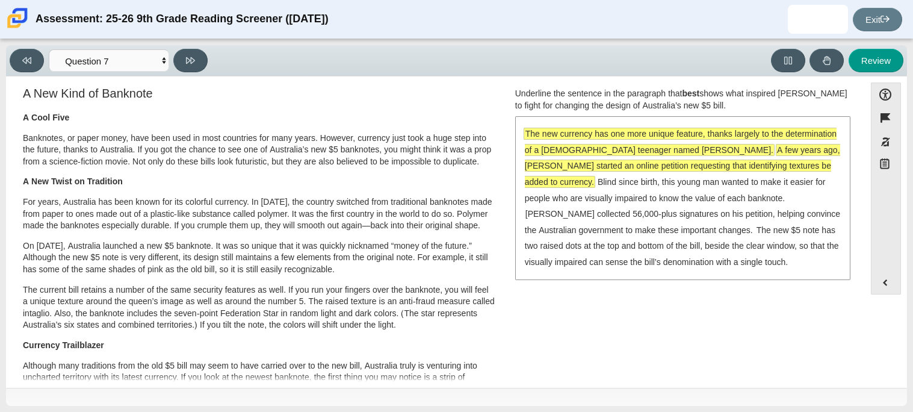
click at [620, 144] on span "The new currency has one more unique feature, thanks largely to the determinati…" at bounding box center [681, 141] width 312 height 27
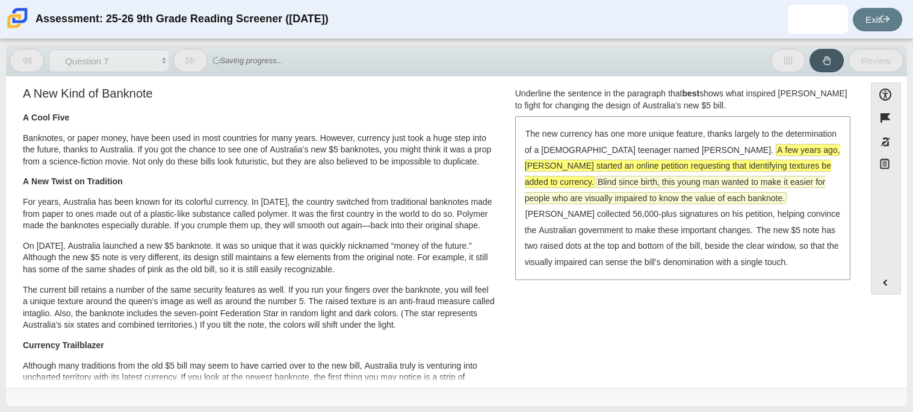
click at [632, 177] on span "Blind since birth, this young man wanted to make it easier for people who are v…" at bounding box center [675, 189] width 301 height 27
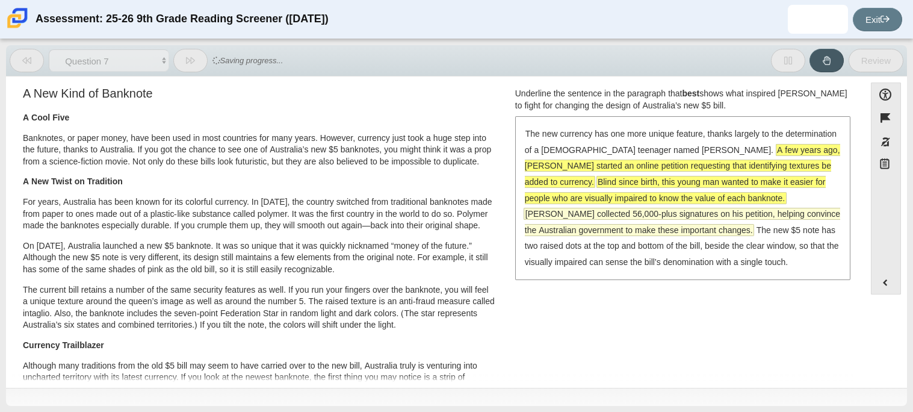
click at [619, 219] on span "[PERSON_NAME] collected 56,000-plus signatures on his petition, helping convinc…" at bounding box center [682, 222] width 317 height 28
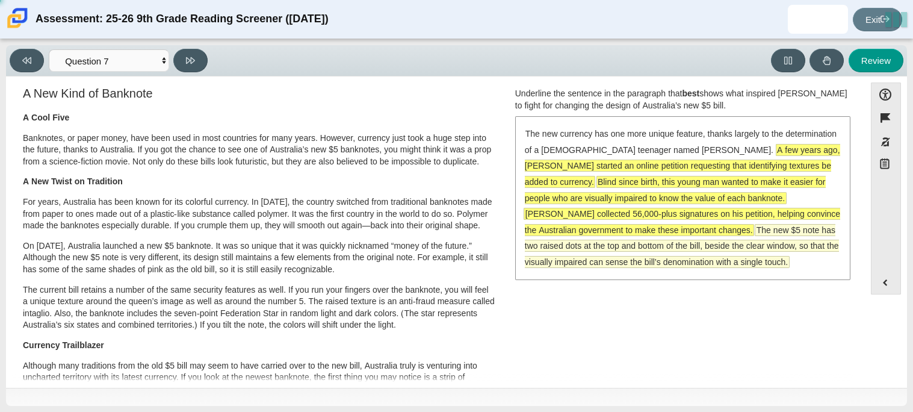
click at [616, 230] on span "The new $5 note has two raised dots at the top and bottom of the bill, beside t…" at bounding box center [682, 246] width 314 height 43
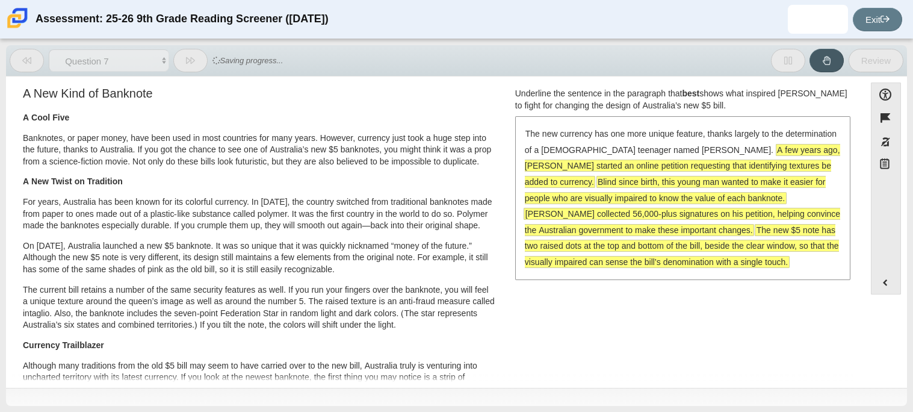
click at [598, 225] on span "The new $5 note has two raised dots at the top and bottom of the bill, beside t…" at bounding box center [682, 246] width 314 height 43
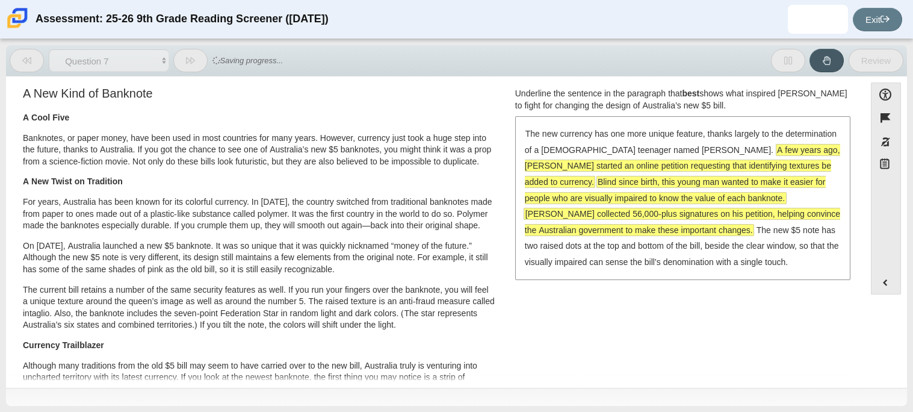
click at [586, 211] on span "[PERSON_NAME] collected 56,000-plus signatures on his petition, helping convinc…" at bounding box center [682, 221] width 315 height 27
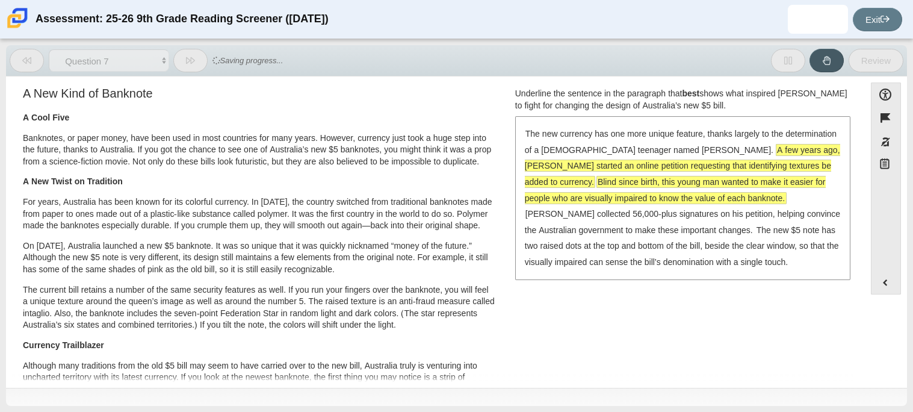
click at [574, 190] on div "The new currency has one more unique feature, thanks largely to the determinati…" at bounding box center [683, 197] width 333 height 161
click at [554, 176] on span "Blind since birth, this young man wanted to make it easier for people who are v…" at bounding box center [675, 190] width 301 height 28
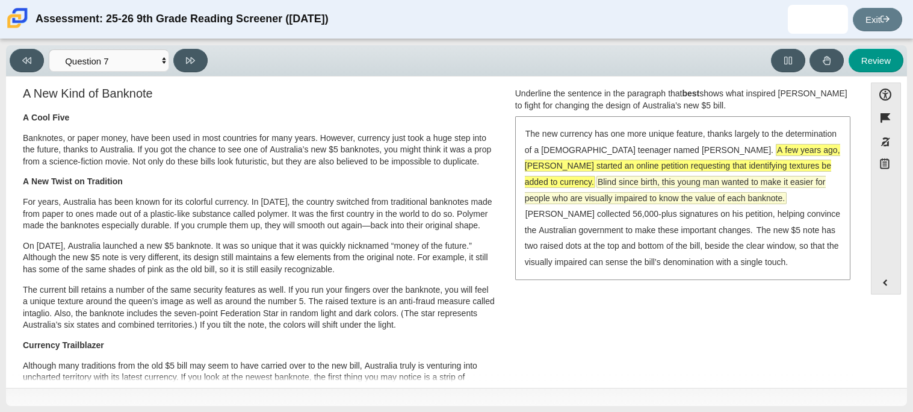
click at [762, 178] on span "Blind since birth, this young man wanted to make it easier for people who are v…" at bounding box center [675, 189] width 301 height 27
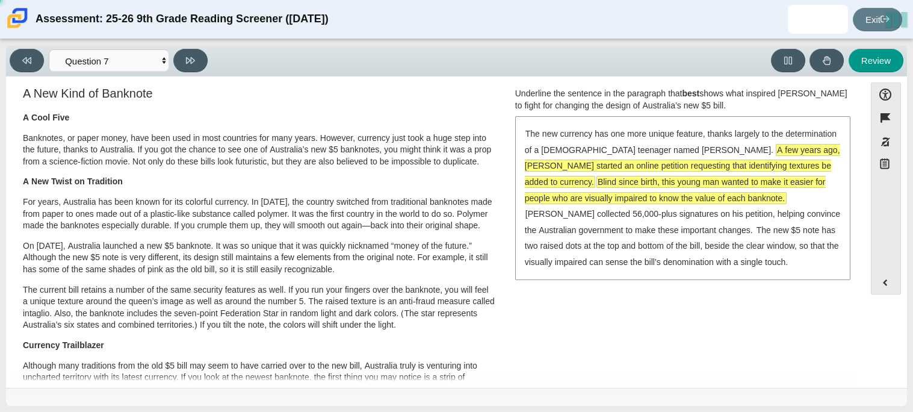
click at [745, 157] on div "The new currency has one more unique feature, thanks largely to the determinati…" at bounding box center [683, 197] width 333 height 161
click at [737, 152] on span "A few years ago, [PERSON_NAME] started an online petition requesting that ident…" at bounding box center [682, 165] width 315 height 43
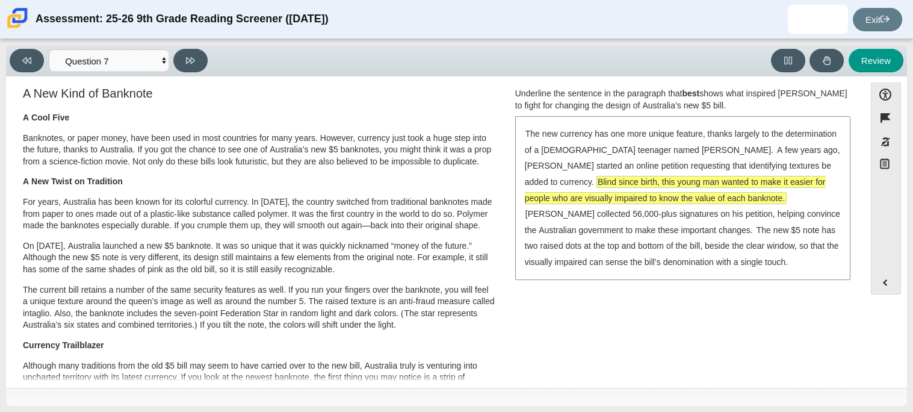
click at [194, 49] on button at bounding box center [190, 60] width 34 height 23
select select "ea8338c2-a6a3-418e-a305-2b963b54a290"
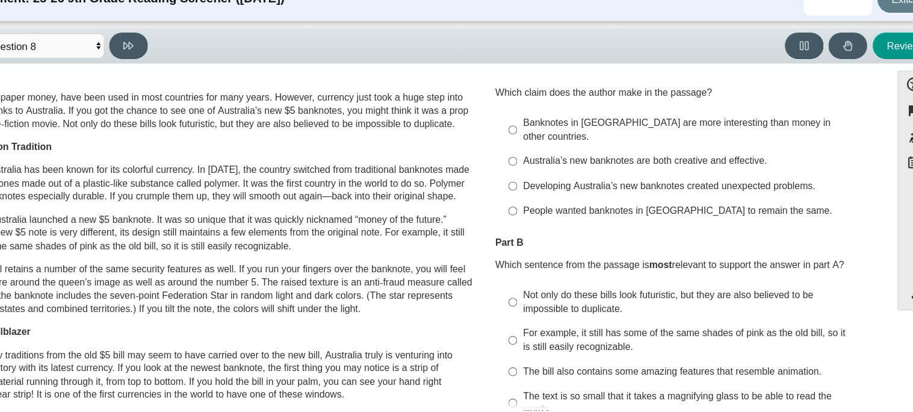
scroll to position [46, 0]
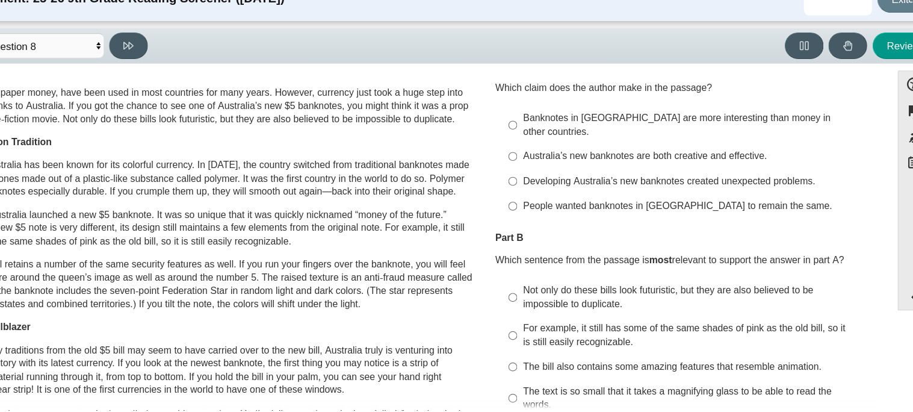
click at [700, 154] on label "Australia’s new banknotes are both creative and effective. Australia’s new bank…" at bounding box center [683, 158] width 331 height 22
click at [535, 154] on input "Australia’s new banknotes are both creative and effective. Australia’s new bank…" at bounding box center [531, 158] width 8 height 22
radio input "true"
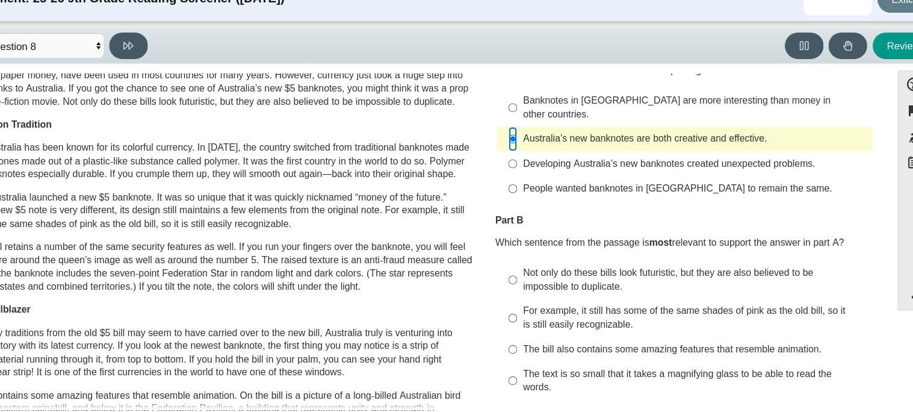
scroll to position [67, 0]
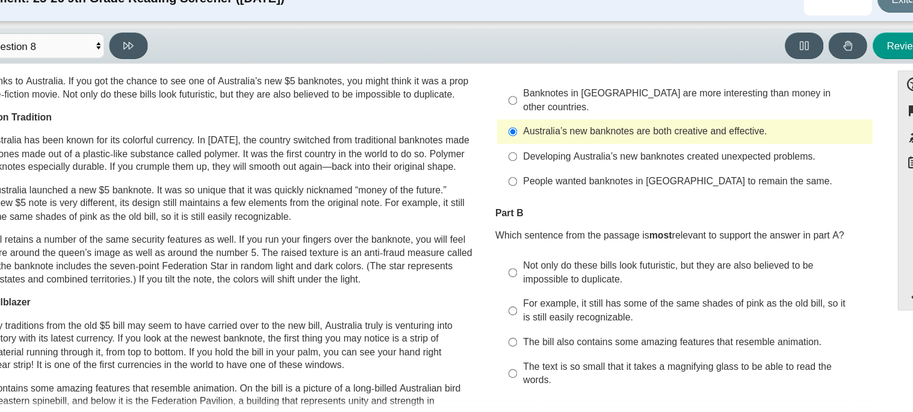
click at [672, 258] on div "Not only do these bills look futuristic, but they are also believed to be impos…" at bounding box center [692, 260] width 304 height 23
click at [535, 258] on input "Not only do these bills look futuristic, but they are also believed to be impos…" at bounding box center [531, 261] width 8 height 34
radio input "true"
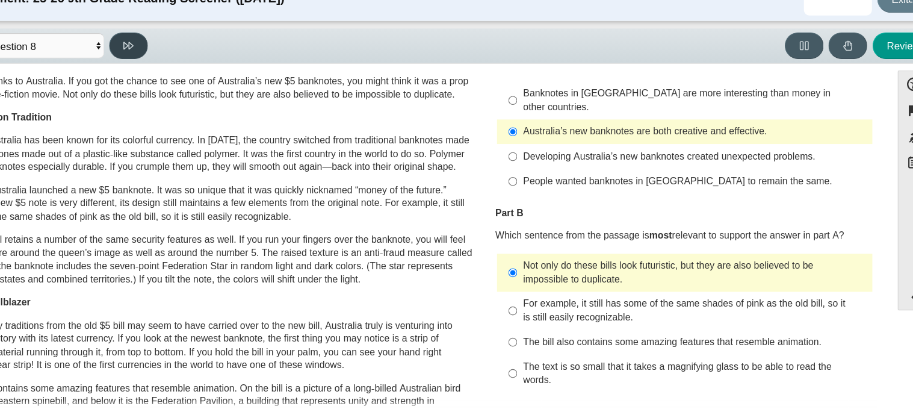
click at [175, 60] on button at bounding box center [190, 60] width 34 height 23
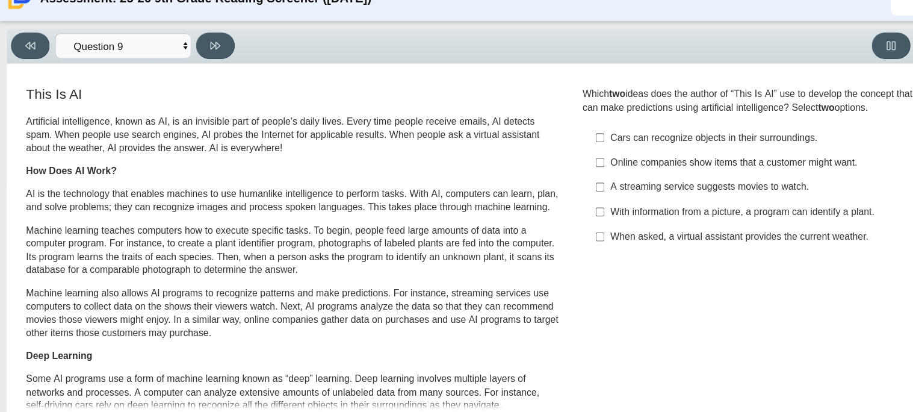
click at [243, 122] on p "Artificial intelligence, known as AI, is an invisible part of people’s daily li…" at bounding box center [259, 140] width 473 height 36
click at [133, 70] on select "Questions Question 1 Question 2 Question 3 Question 4 Question 5 Question 6 Que…" at bounding box center [109, 60] width 120 height 22
click at [49, 49] on select "Questions Question 1 Question 2 Question 3 Question 4 Question 5 Question 6 Que…" at bounding box center [109, 60] width 120 height 22
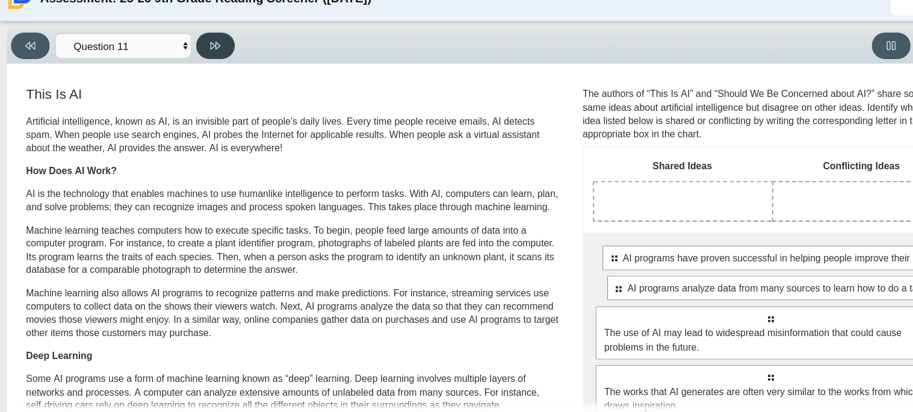
click at [204, 62] on button at bounding box center [190, 60] width 34 height 23
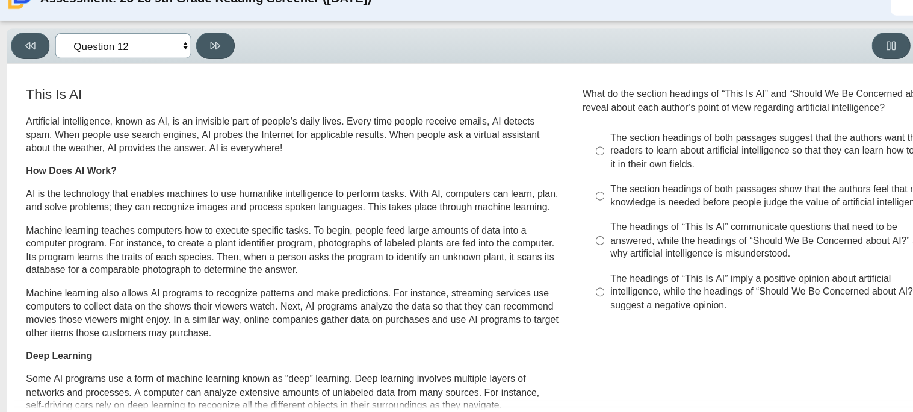
click at [138, 67] on select "Questions Question 1 Question 2 Question 3 Question 4 Question 5 Question 6 Que…" at bounding box center [109, 60] width 120 height 22
select select "89f058d6-b15c-4ef5-a4b3-fdaffb8868b6"
click at [49, 49] on select "Questions Question 1 Question 2 Question 3 Question 4 Question 5 Question 6 Que…" at bounding box center [109, 60] width 120 height 22
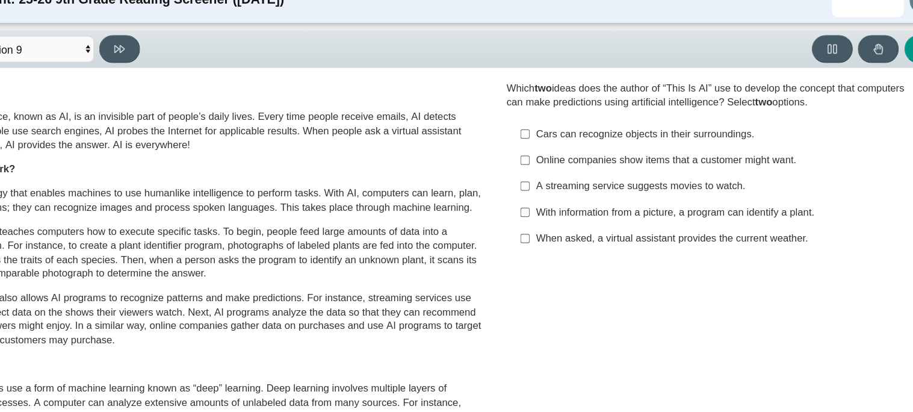
scroll to position [0, 0]
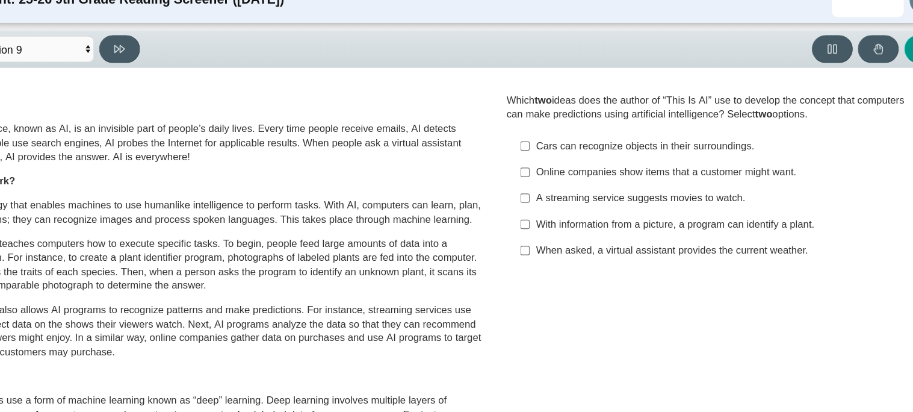
click at [591, 154] on label "Online companies show items that a customer might want. Online companies show i…" at bounding box center [683, 164] width 331 height 22
click at [535, 154] on input "Online companies show items that a customer might want. Online companies show i…" at bounding box center [531, 164] width 8 height 22
checkbox input "true"
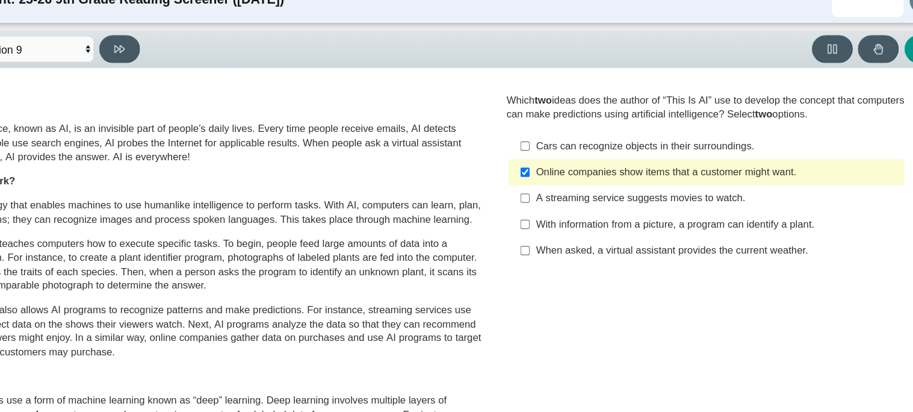
click at [624, 192] on label "A streaming service suggests movies to watch. A streaming service suggests movi…" at bounding box center [683, 186] width 331 height 22
click at [535, 192] on input "A streaming service suggests movies to watch. A streaming service suggests movi…" at bounding box center [531, 186] width 8 height 22
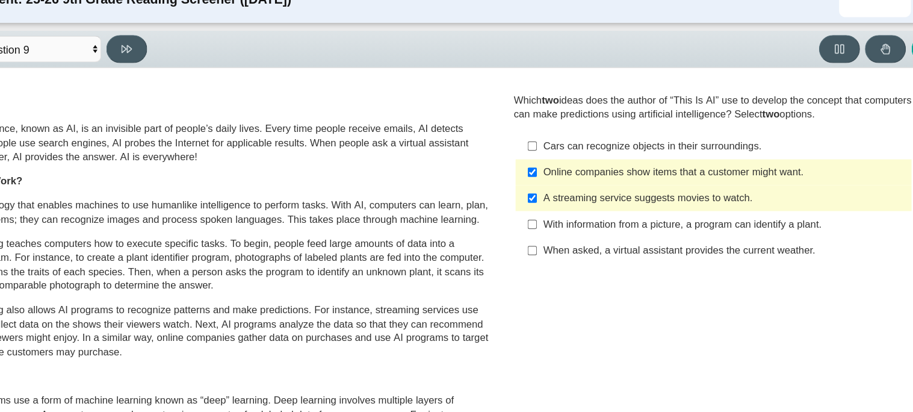
click at [720, 183] on div "A streaming service suggests movies to watch." at bounding box center [692, 185] width 304 height 12
click at [535, 183] on input "A streaming service suggests movies to watch. A streaming service suggests movi…" at bounding box center [531, 186] width 8 height 22
checkbox input "false"
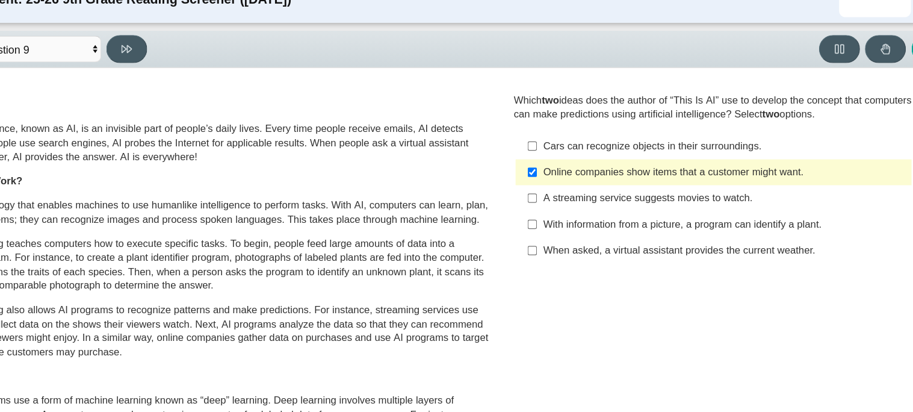
click at [727, 225] on div "When asked, a virtual assistant provides the current weather." at bounding box center [692, 229] width 304 height 12
click at [535, 225] on input "When asked, a virtual assistant provides the current weather. When asked, a vir…" at bounding box center [531, 230] width 8 height 22
checkbox input "true"
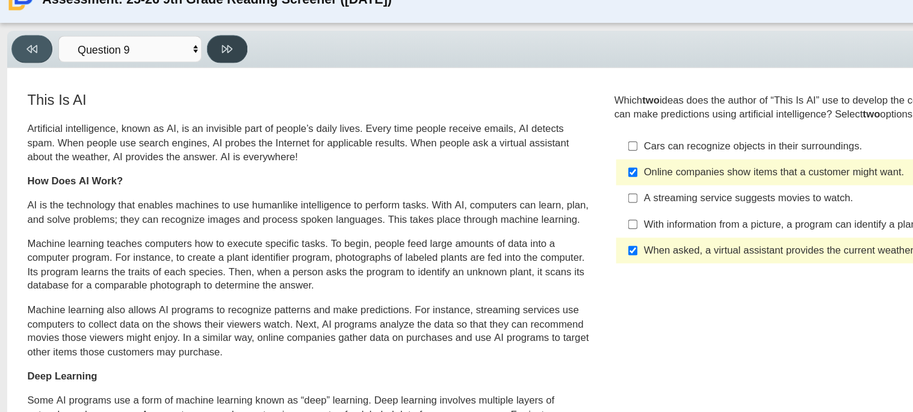
click at [196, 66] on button at bounding box center [190, 60] width 34 height 23
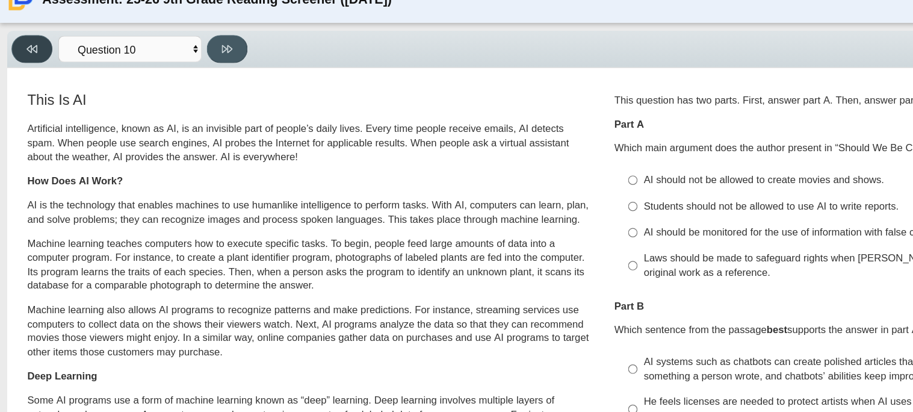
click at [42, 54] on button at bounding box center [27, 60] width 34 height 23
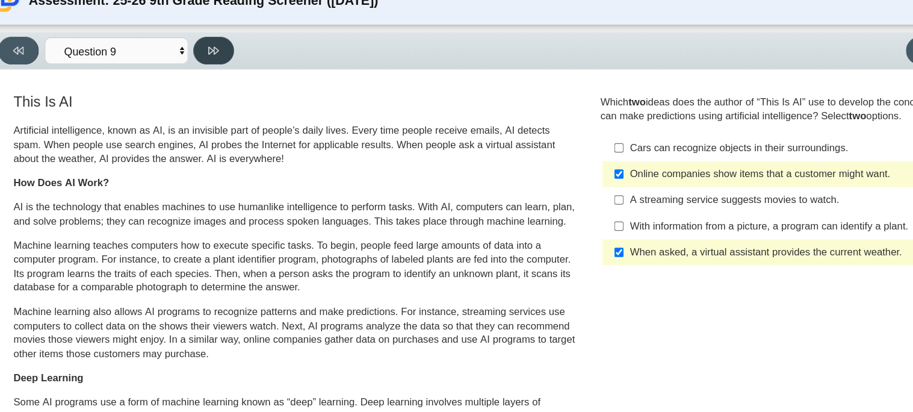
click at [202, 65] on button at bounding box center [190, 60] width 34 height 23
select select "cdf3c14e-a918-44d1-9b63-3db0fa81641e"
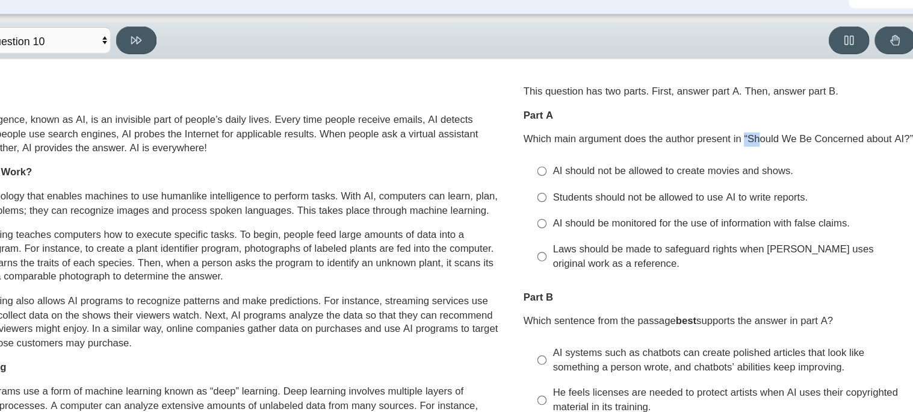
drag, startPoint x: 697, startPoint y: 145, endPoint x: 708, endPoint y: 147, distance: 11.7
click at [708, 147] on p "Which main argument does the author present in “Should We Be Concerned about AI…" at bounding box center [682, 144] width 335 height 12
click at [701, 147] on p "Which main argument does the author present in “Should We Be Concerned about AI…" at bounding box center [682, 144] width 335 height 12
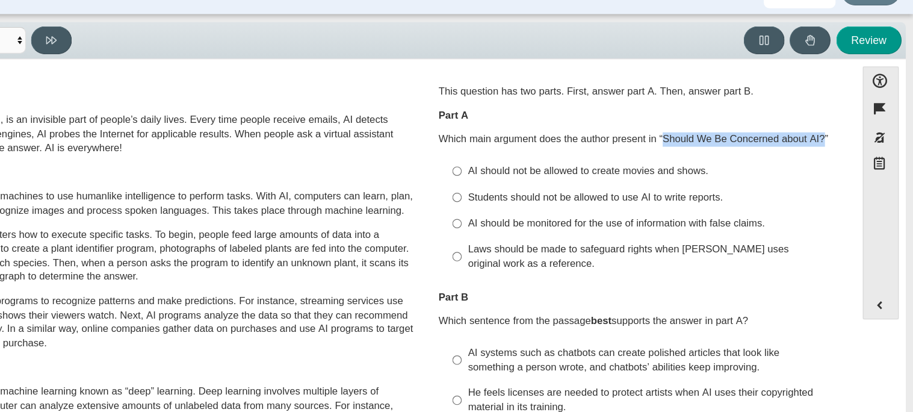
drag, startPoint x: 701, startPoint y: 147, endPoint x: 833, endPoint y: 147, distance: 132.4
click at [833, 147] on p "Which main argument does the author present in “Should We Be Concerned about AI…" at bounding box center [682, 144] width 335 height 12
copy p "Should We Be Concerned about AI?"
click at [693, 95] on div "This question has two parts. First, answer part A. Then, answer part B. Part A …" at bounding box center [682, 178] width 335 height 166
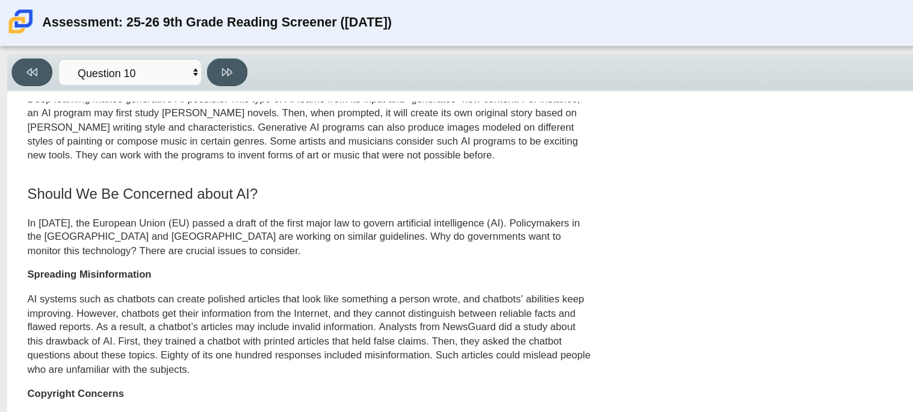
scroll to position [397, 0]
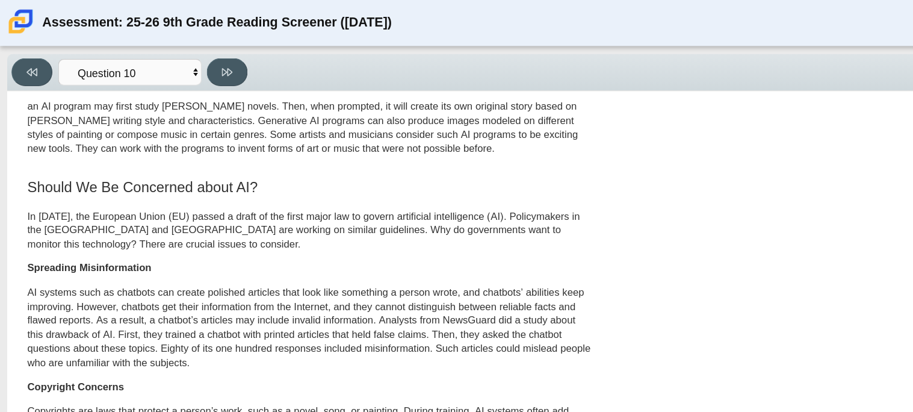
click at [658, 205] on div "This Is AI Artificial intelligence, known as AI, is an invisible part of people…" at bounding box center [435, 154] width 847 height 913
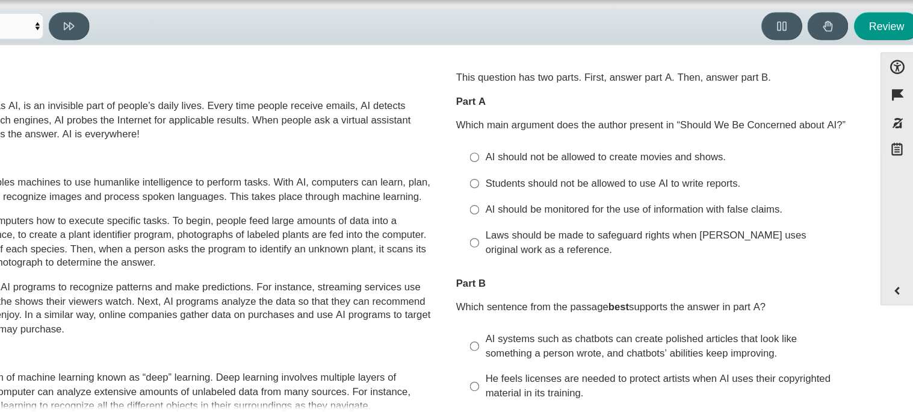
scroll to position [0, 0]
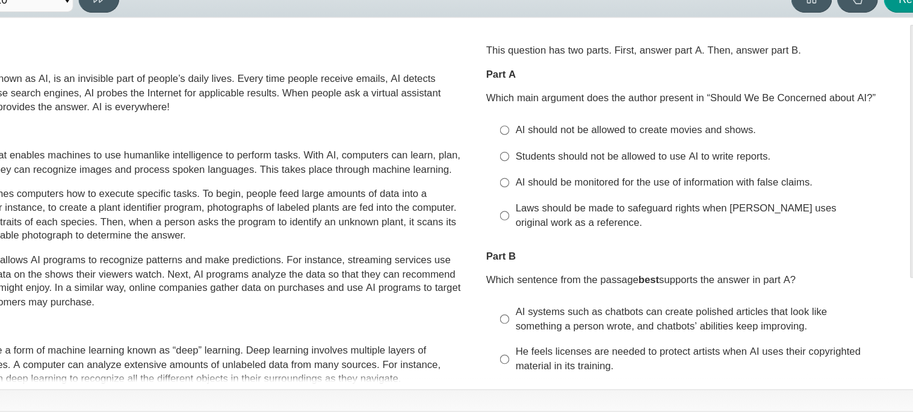
click at [545, 159] on ul "AI should not be allowed to create movies and shows. AI should not be allowed t…" at bounding box center [683, 209] width 334 height 101
click at [680, 152] on div "This question has two parts. First, answer part A. Then, answer part B. Part A …" at bounding box center [682, 179] width 335 height 163
click at [724, 212] on div "AI should be monitored for the use of information with false claims." at bounding box center [692, 214] width 304 height 12
click at [535, 212] on input "AI should be monitored for the use of information with false claims. AI should …" at bounding box center [531, 214] width 8 height 22
radio input "true"
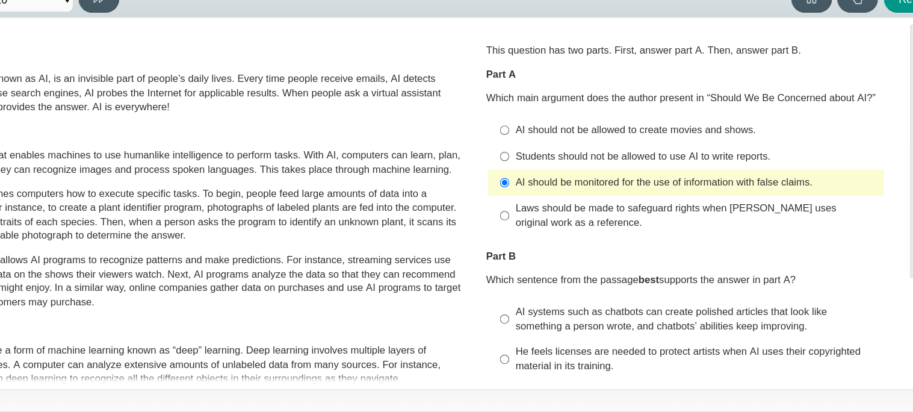
click at [627, 273] on p "Part B" at bounding box center [682, 276] width 335 height 12
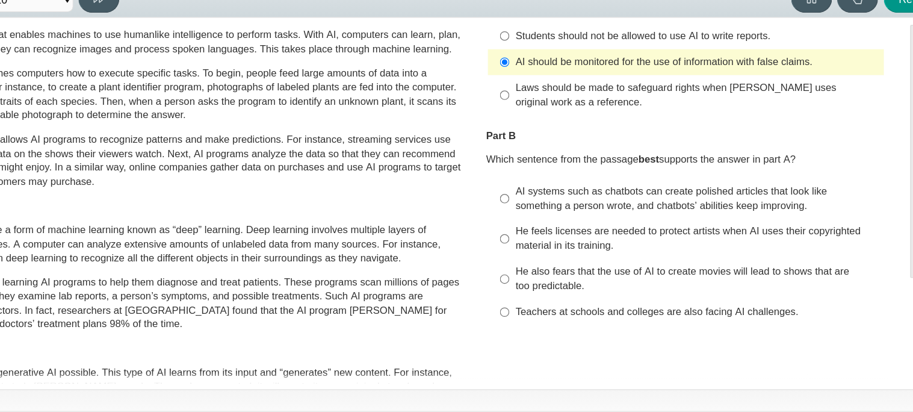
scroll to position [109, 0]
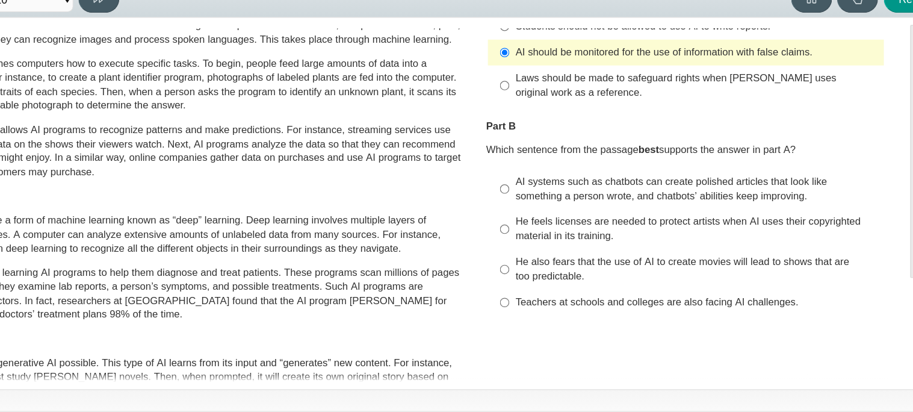
click at [742, 129] on div "Laws should be made to safeguard rights when [PERSON_NAME] uses original work a…" at bounding box center [692, 132] width 304 height 23
click at [535, 129] on input "Laws should be made to safeguard rights when [PERSON_NAME] uses original work a…" at bounding box center [531, 133] width 8 height 34
radio input "true"
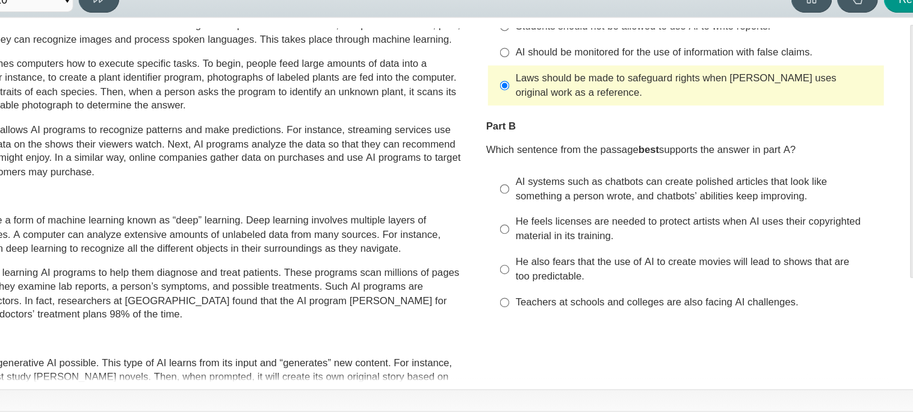
click at [621, 222] on div "AI systems such as chatbots can create polished articles that look like somethi…" at bounding box center [692, 219] width 304 height 23
click at [535, 222] on input "AI systems such as chatbots can create polished articles that look like somethi…" at bounding box center [531, 220] width 8 height 34
radio input "true"
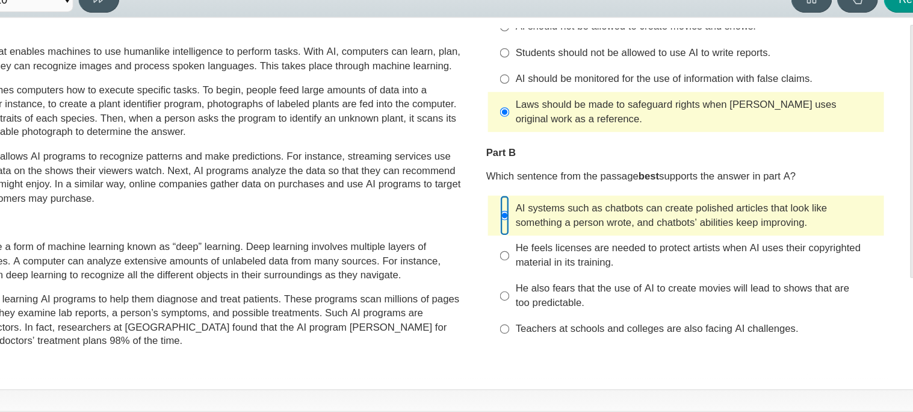
scroll to position [86, 0]
click at [402, 288] on p "Some AI programs use a form of machine learning known as “deep” learning. Deep …" at bounding box center [259, 281] width 473 height 36
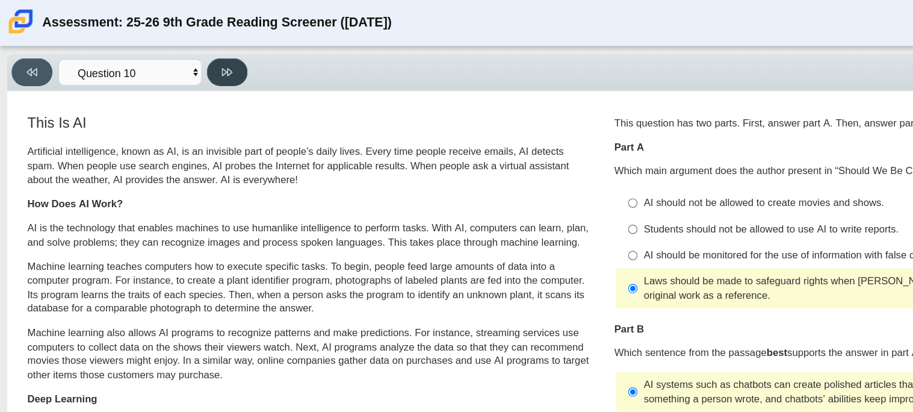
click at [185, 67] on button at bounding box center [190, 60] width 34 height 23
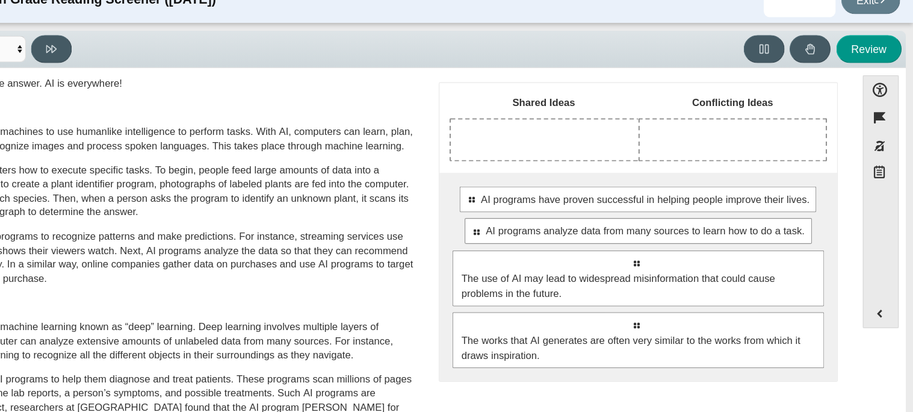
scroll to position [64, 0]
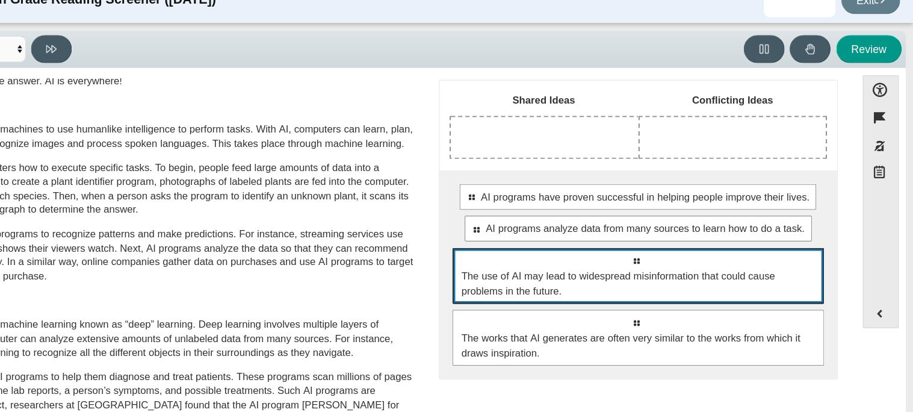
click at [691, 227] on div "Select to move response to a response input area. The use of AI may lead to wid…" at bounding box center [683, 250] width 312 height 47
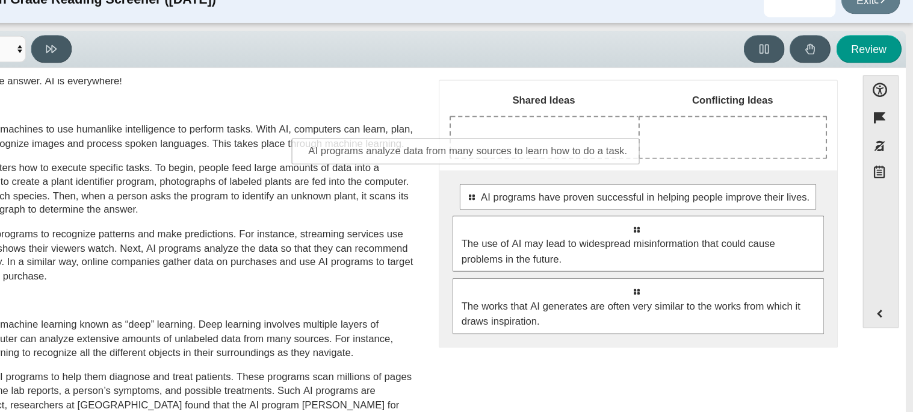
drag, startPoint x: 712, startPoint y: 220, endPoint x: 576, endPoint y: 152, distance: 151.6
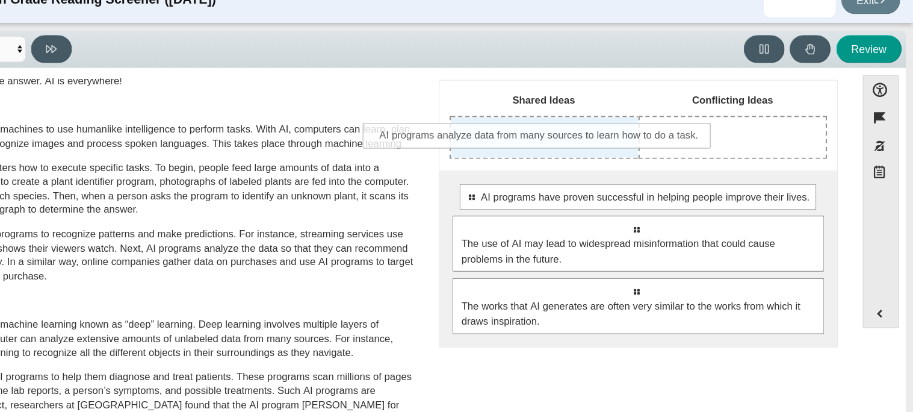
drag, startPoint x: 642, startPoint y: 314, endPoint x: 562, endPoint y: 132, distance: 198.7
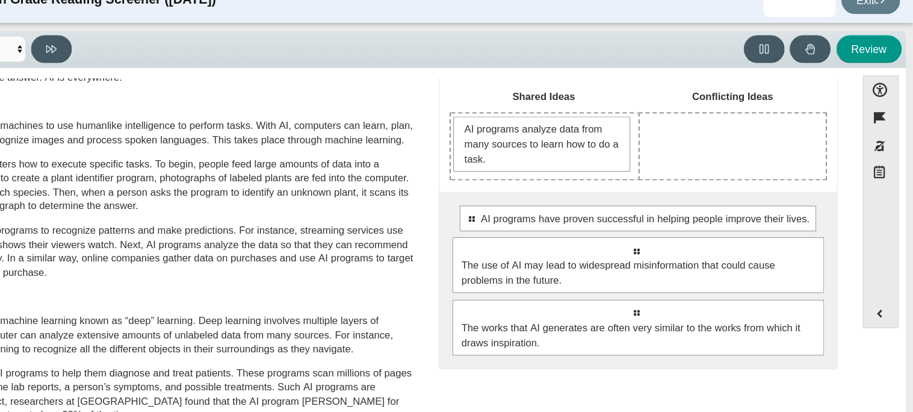
scroll to position [65, 0]
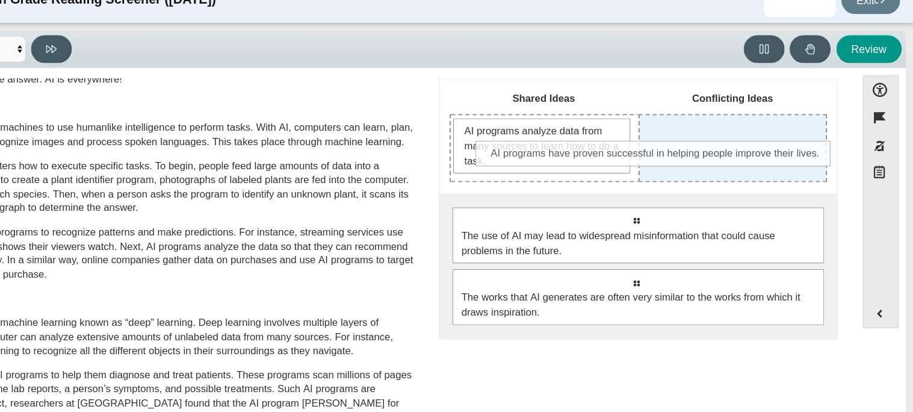
drag, startPoint x: 720, startPoint y: 202, endPoint x: 737, endPoint y: 146, distance: 58.5
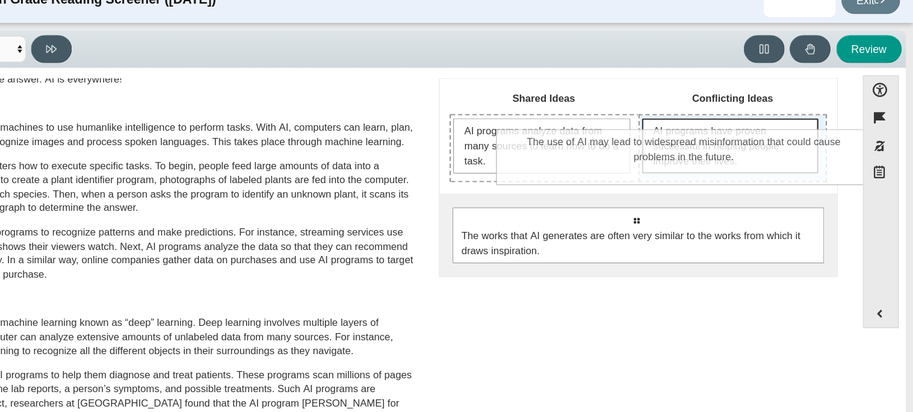
drag, startPoint x: 689, startPoint y: 221, endPoint x: 728, endPoint y: 157, distance: 75.7
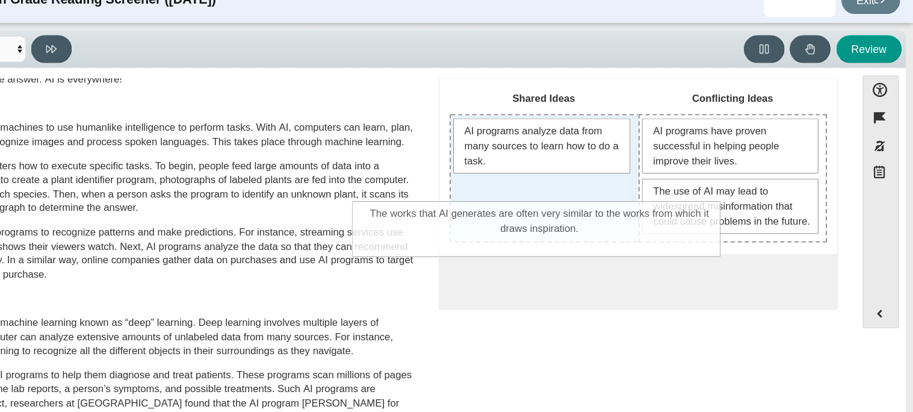
drag, startPoint x: 694, startPoint y: 275, endPoint x: 613, endPoint y: 207, distance: 105.1
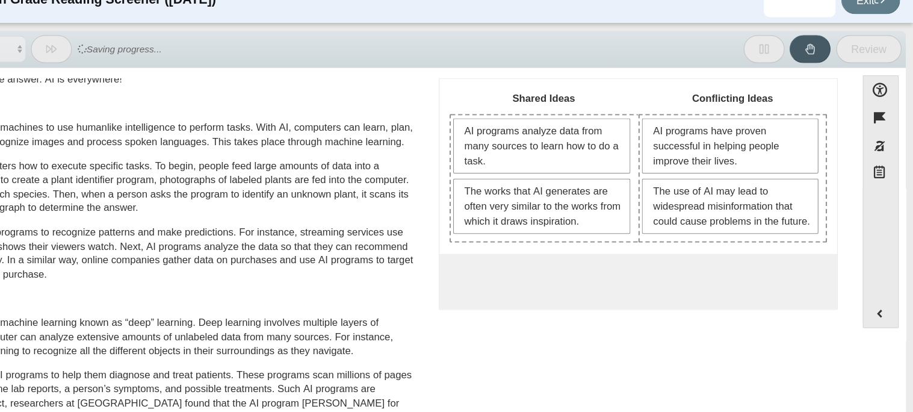
scroll to position [0, 0]
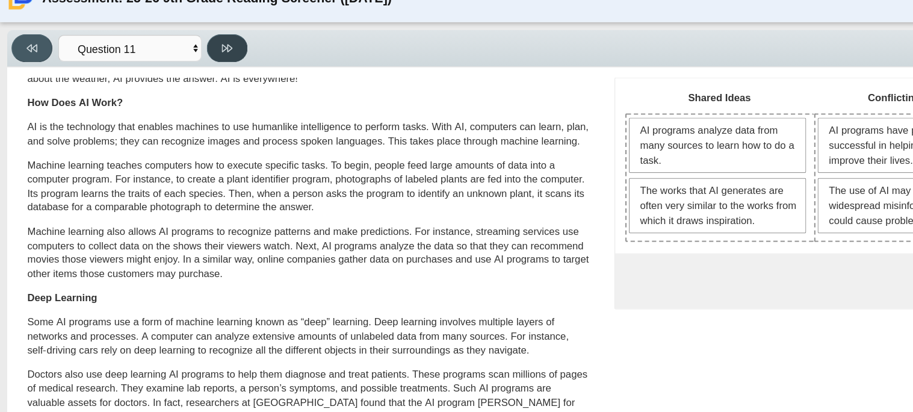
click at [194, 69] on button at bounding box center [190, 60] width 34 height 23
select select "c3effed4-44ce-4a19-bd96-1787f34e9b4c"
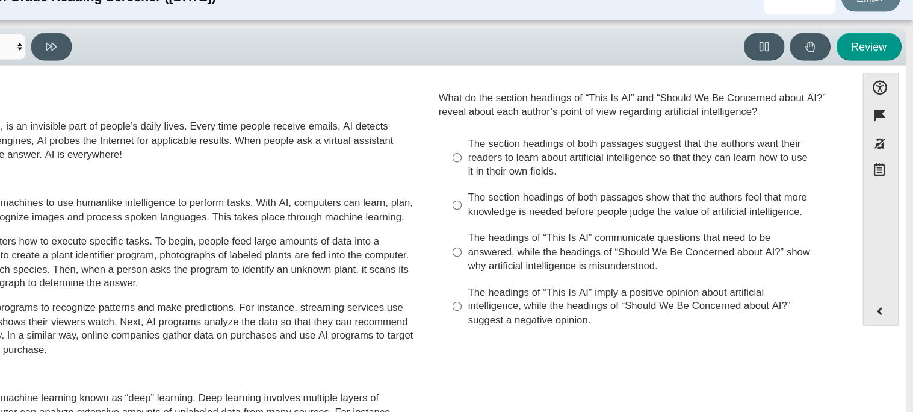
click at [672, 224] on div "The headings of “This Is AI” communicate questions that need to be answered, wh…" at bounding box center [692, 233] width 304 height 36
click at [535, 224] on input "The headings of “This Is AI” communicate questions that need to be answered, wh…" at bounding box center [531, 233] width 8 height 46
radio input "true"
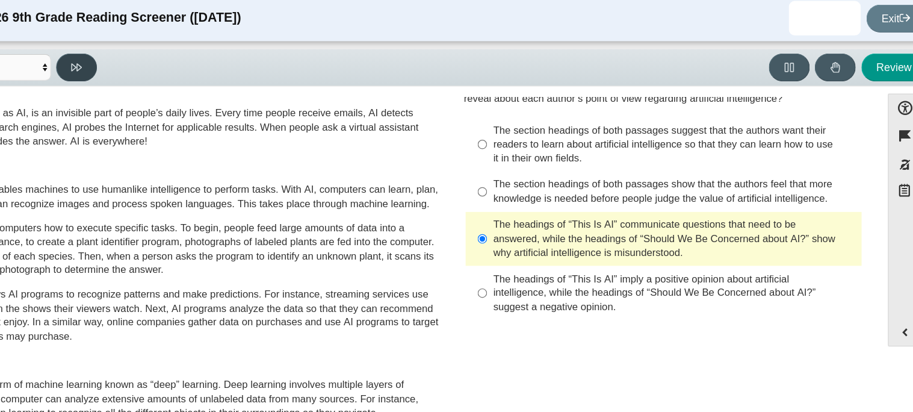
click at [202, 56] on button at bounding box center [190, 60] width 34 height 23
select select "review"
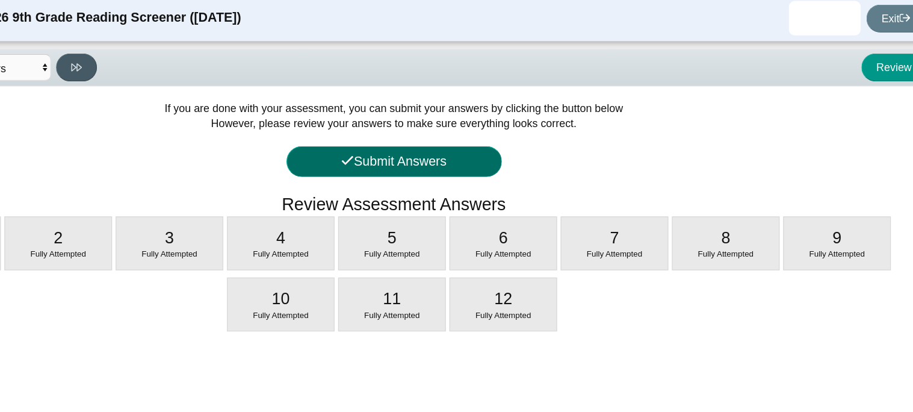
click at [437, 130] on button "Submit Answers" at bounding box center [457, 139] width 181 height 26
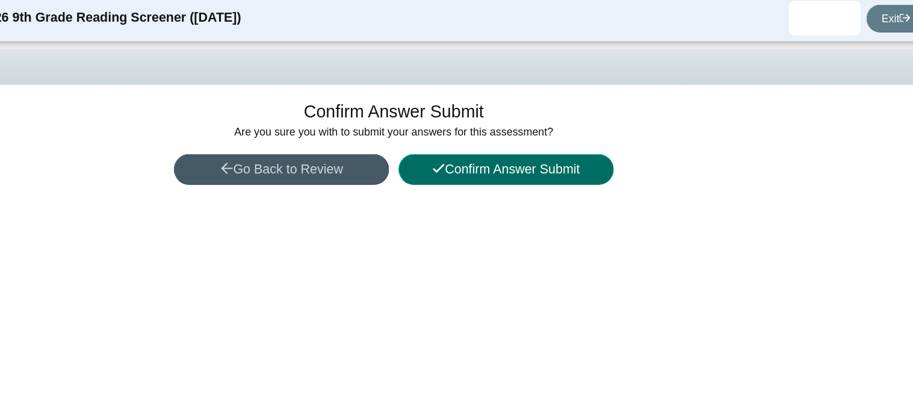
click at [532, 144] on button "Confirm Answer Submit" at bounding box center [551, 146] width 181 height 26
